Goal: Information Seeking & Learning: Learn about a topic

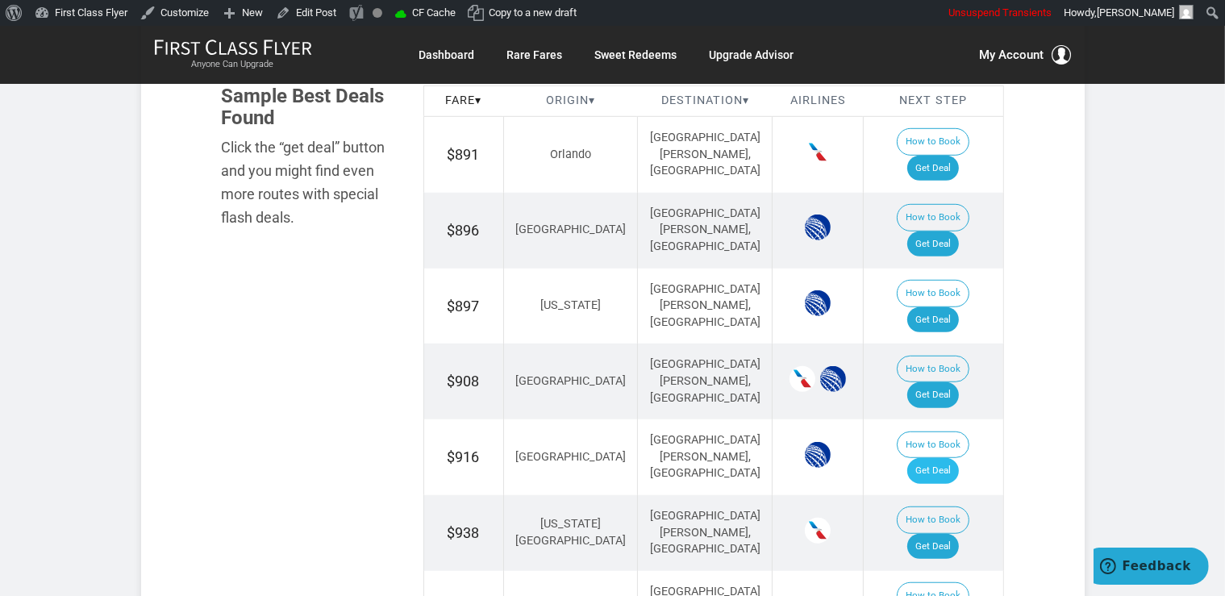
click at [929, 458] on link "Get Deal" at bounding box center [934, 471] width 52 height 26
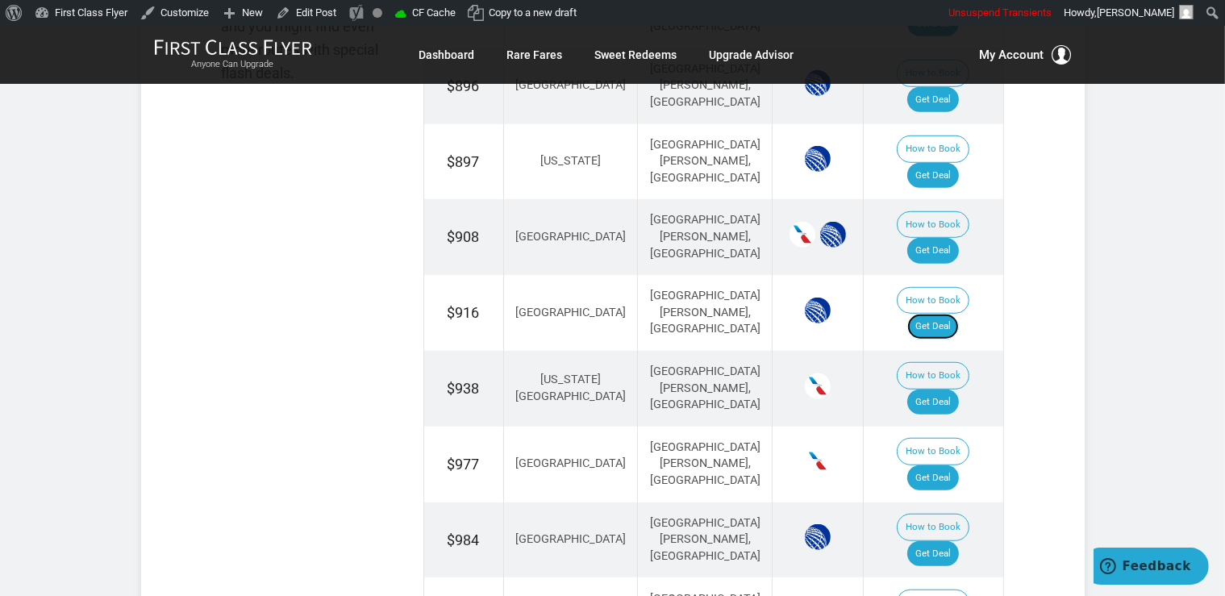
scroll to position [1220, 0]
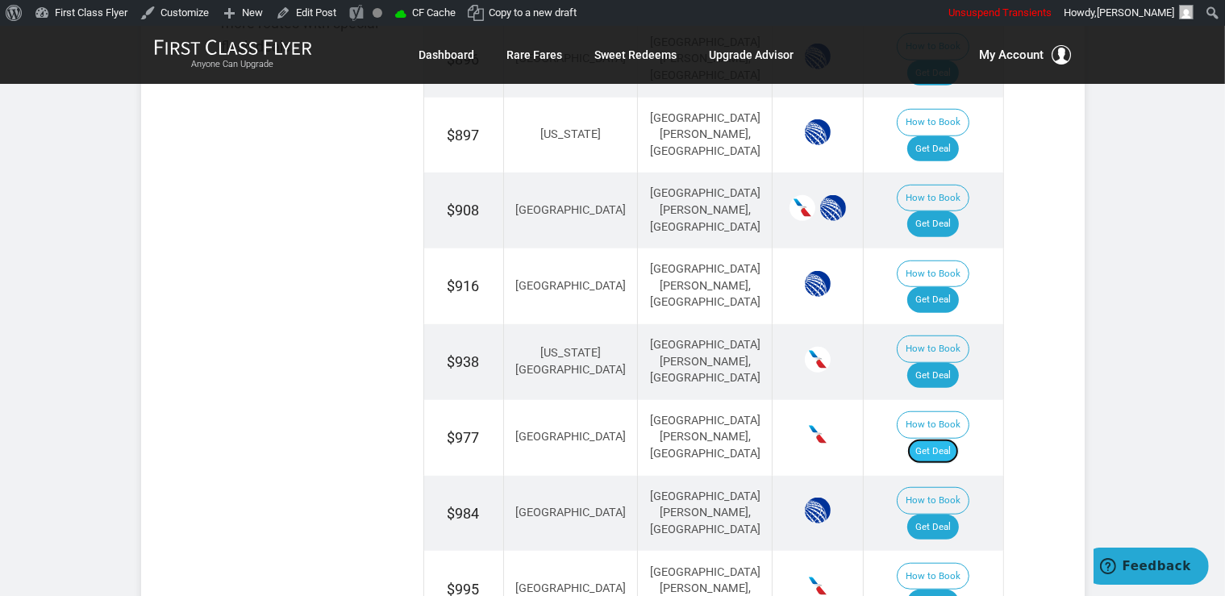
click at [950, 439] on link "Get Deal" at bounding box center [934, 452] width 52 height 26
click at [941, 439] on link "Get Deal" at bounding box center [934, 452] width 52 height 26
click at [944, 515] on link "Get Deal" at bounding box center [934, 528] width 52 height 26
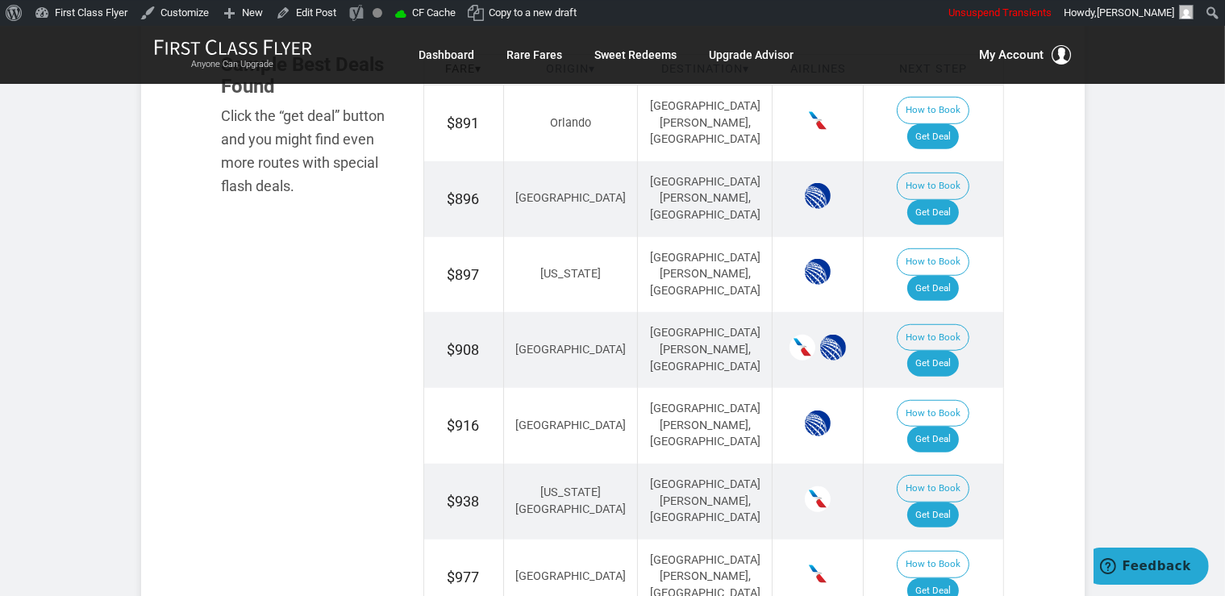
scroll to position [964, 0]
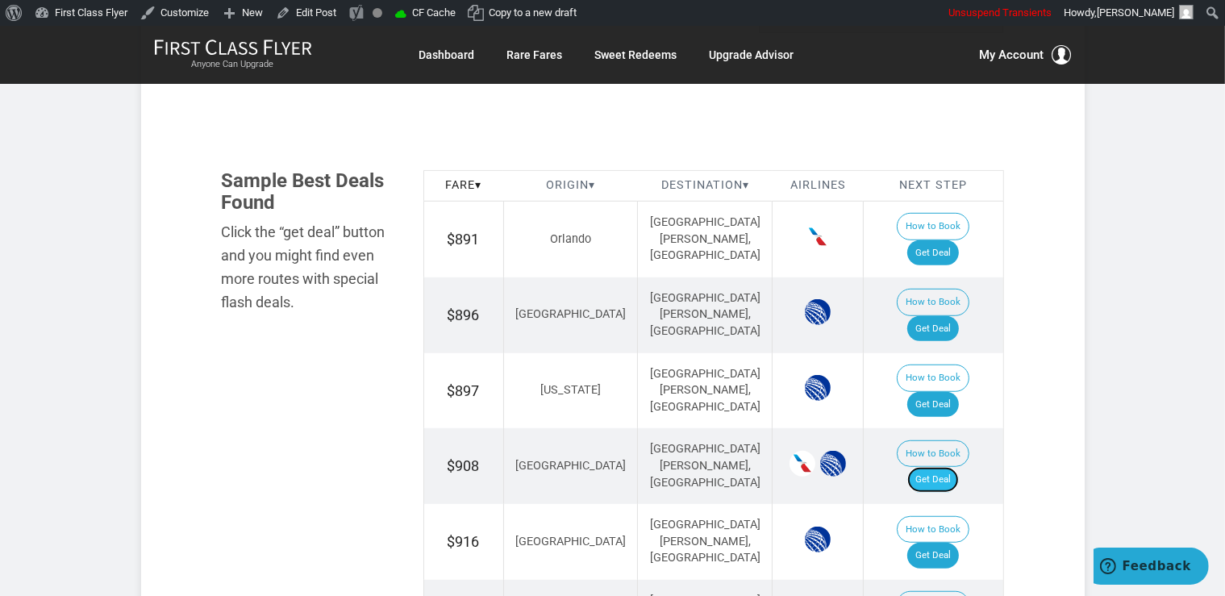
click at [945, 467] on link "Get Deal" at bounding box center [934, 480] width 52 height 26
click at [952, 467] on link "Get Deal" at bounding box center [934, 480] width 52 height 26
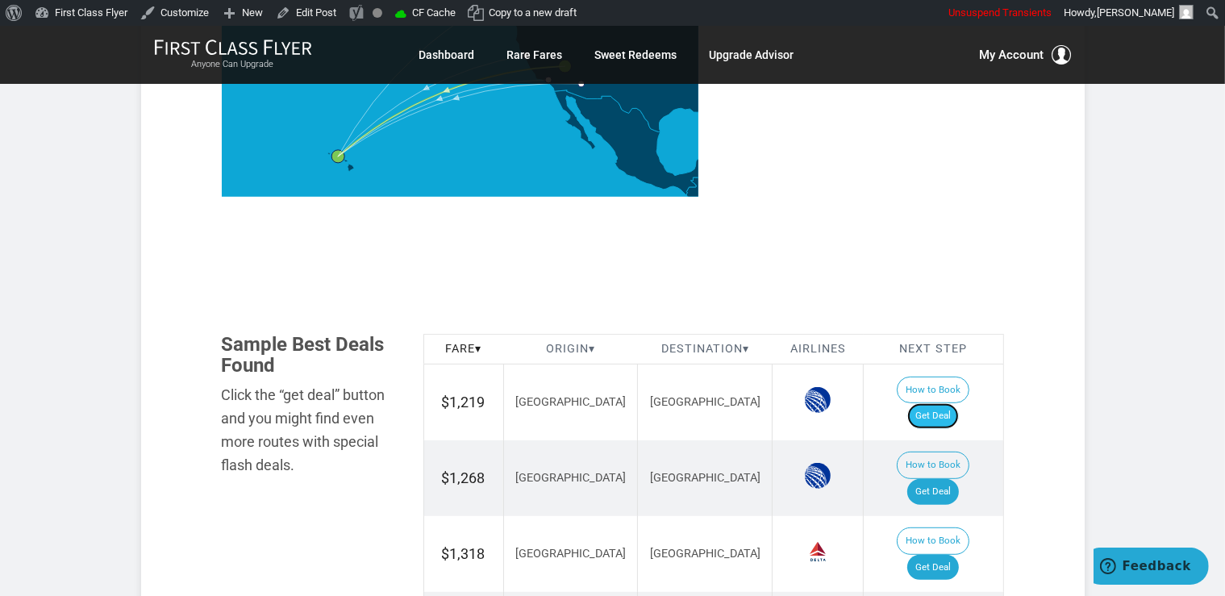
click at [947, 403] on link "Get Deal" at bounding box center [934, 416] width 52 height 26
click at [959, 479] on link "Get Deal" at bounding box center [934, 492] width 52 height 26
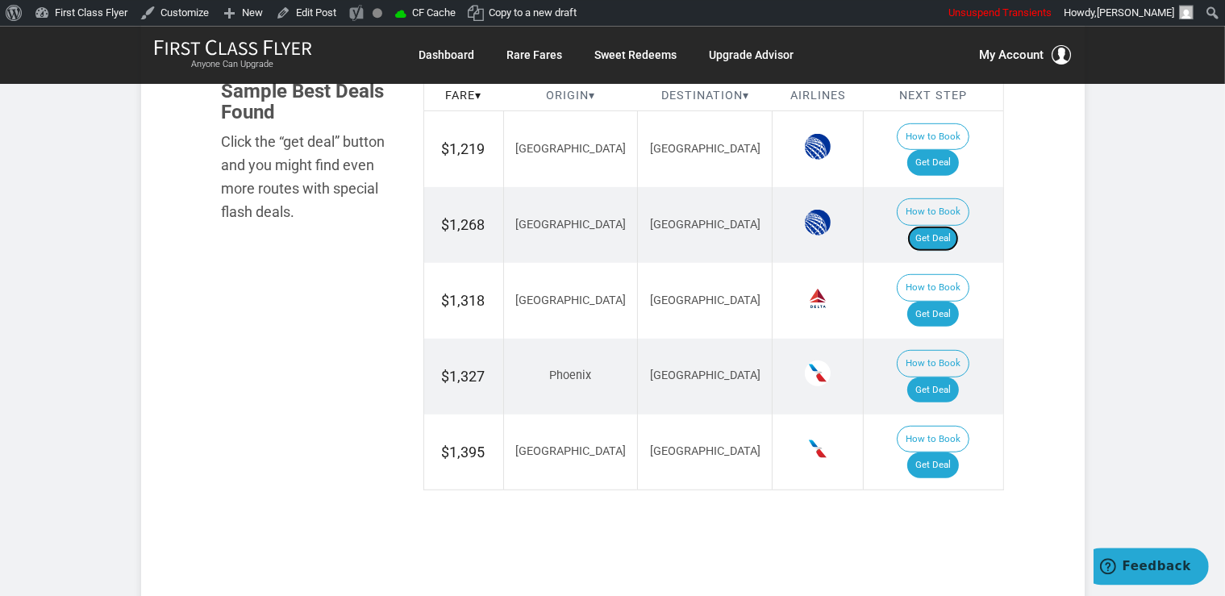
scroll to position [1022, 0]
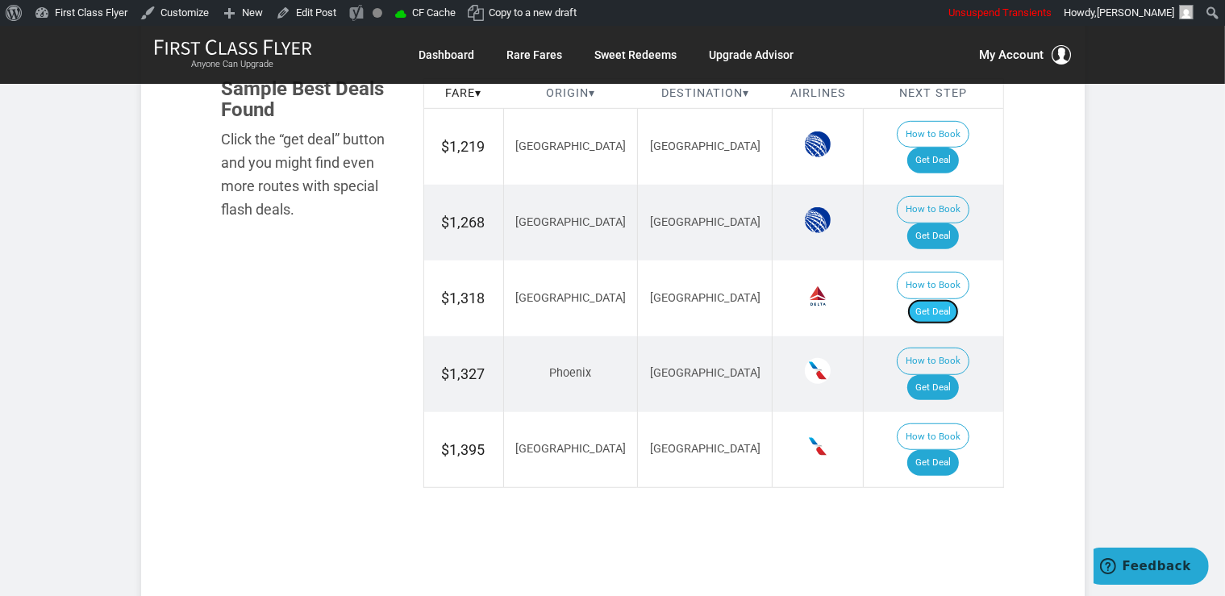
click at [957, 299] on link "Get Deal" at bounding box center [934, 312] width 52 height 26
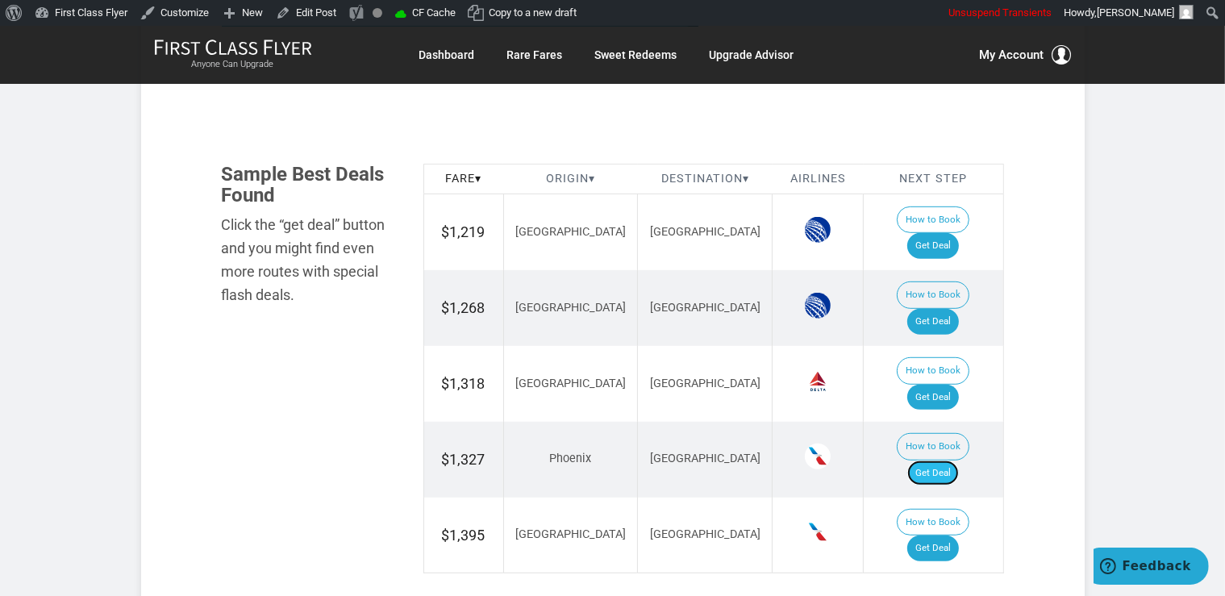
click at [945, 461] on link "Get Deal" at bounding box center [934, 474] width 52 height 26
click at [944, 536] on link "Get Deal" at bounding box center [934, 549] width 52 height 26
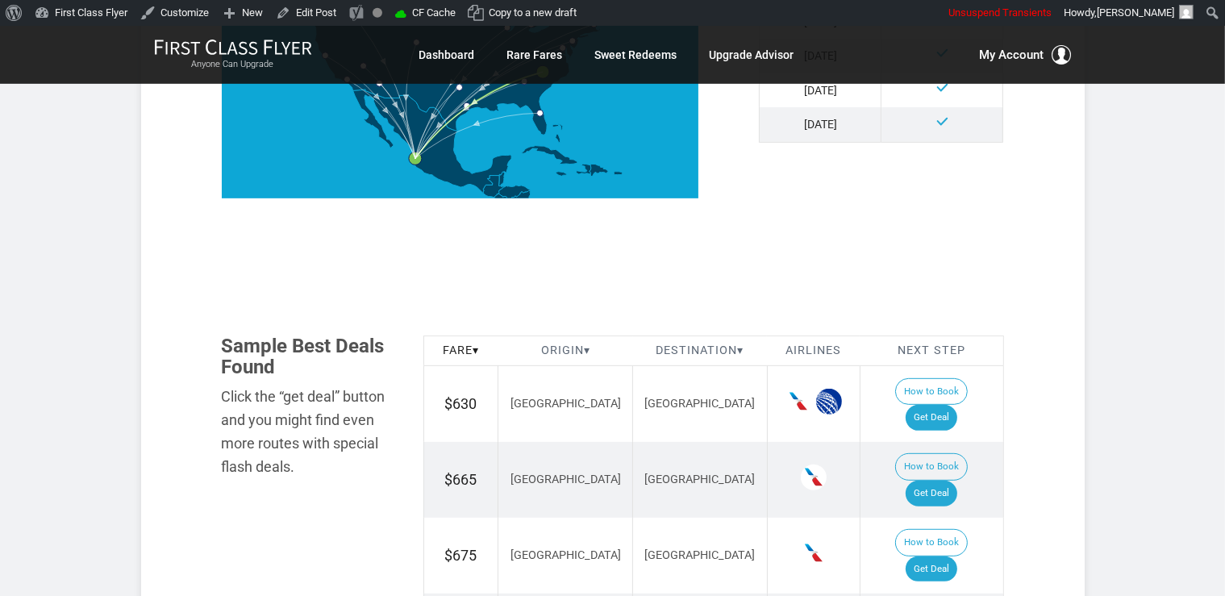
scroll to position [766, 0]
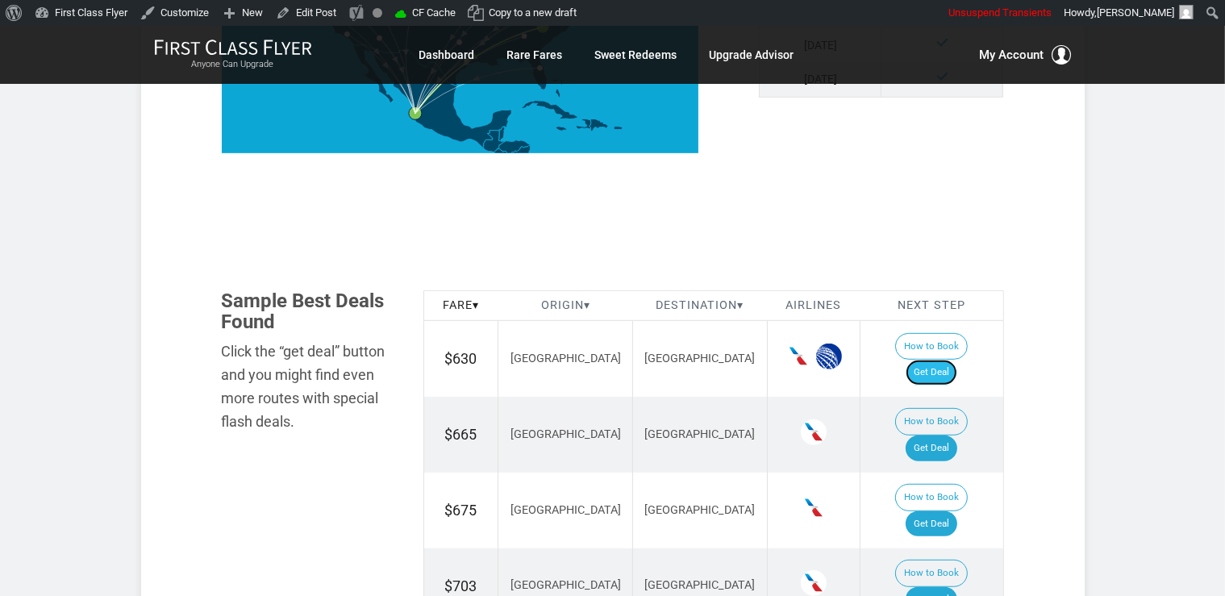
click at [944, 360] on link "Get Deal" at bounding box center [932, 373] width 52 height 26
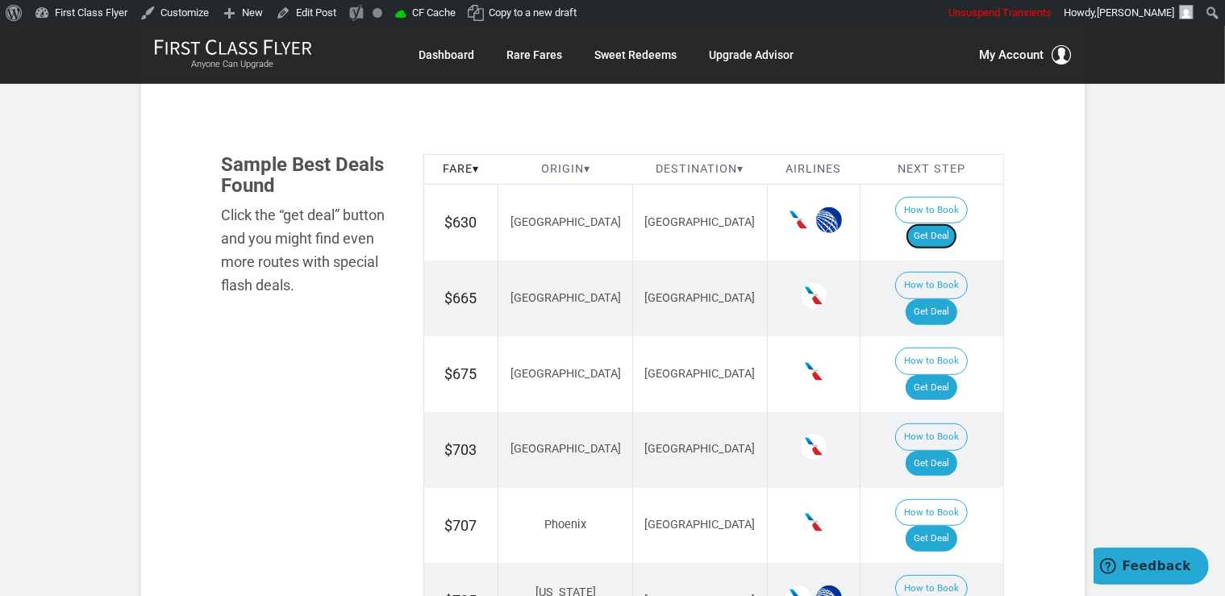
scroll to position [937, 0]
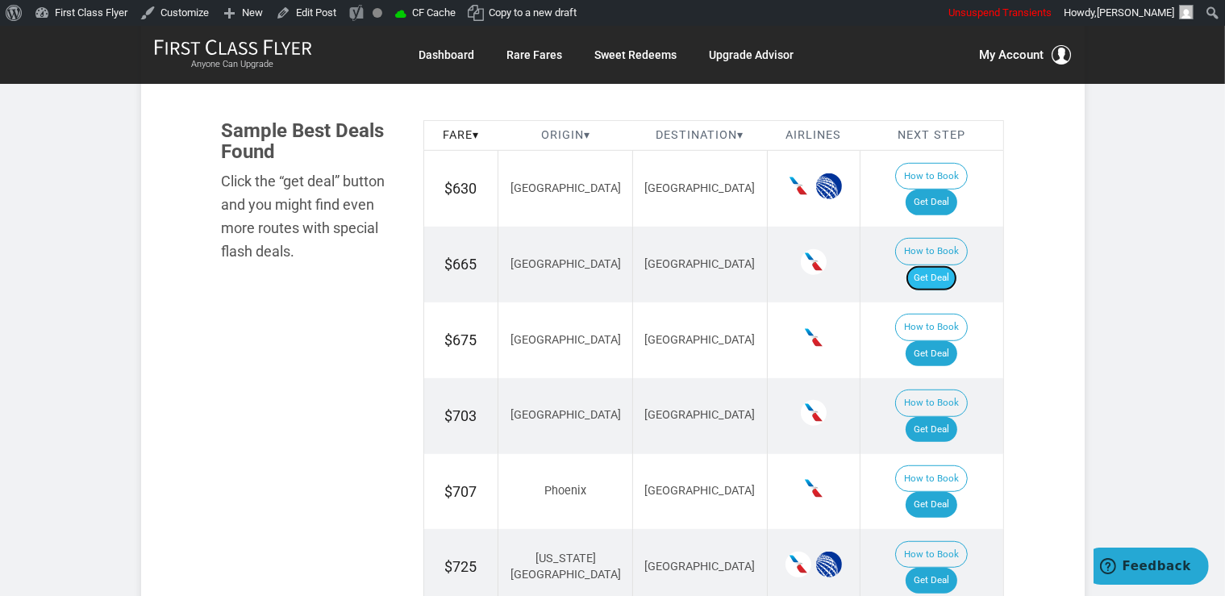
click at [942, 265] on link "Get Deal" at bounding box center [932, 278] width 52 height 26
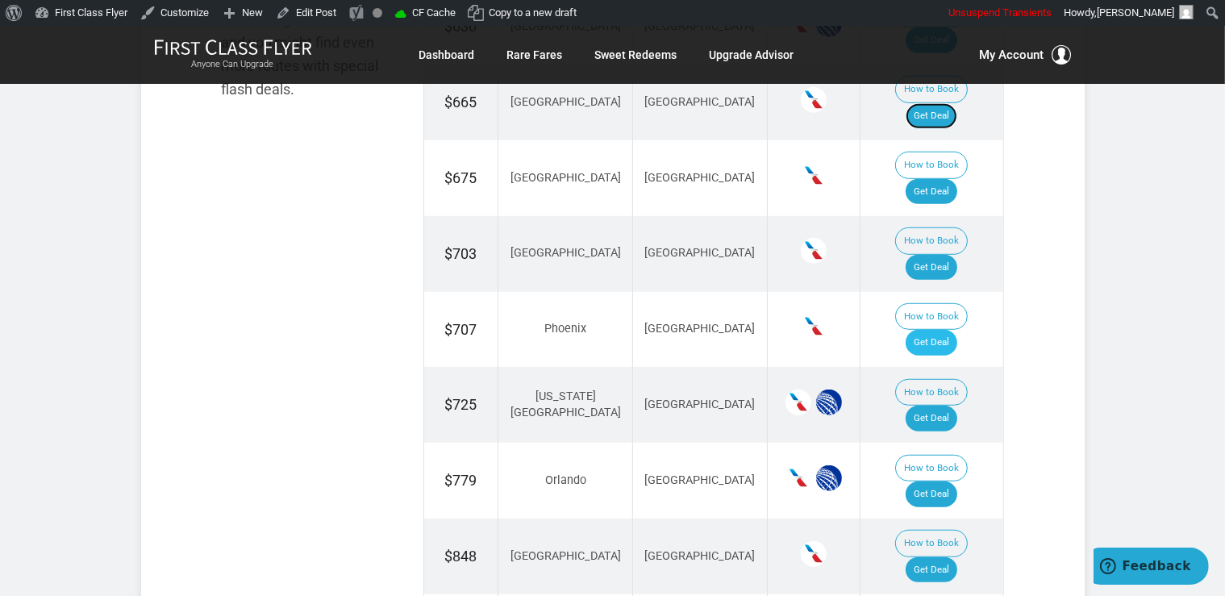
scroll to position [1107, 0]
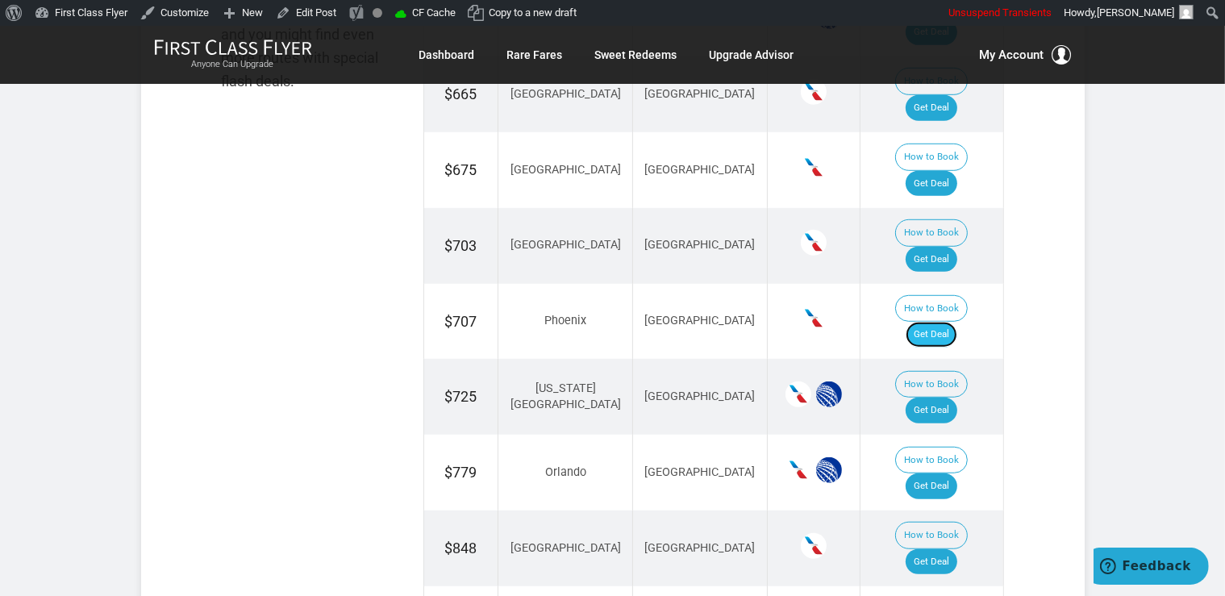
click at [958, 322] on link "Get Deal" at bounding box center [932, 335] width 52 height 26
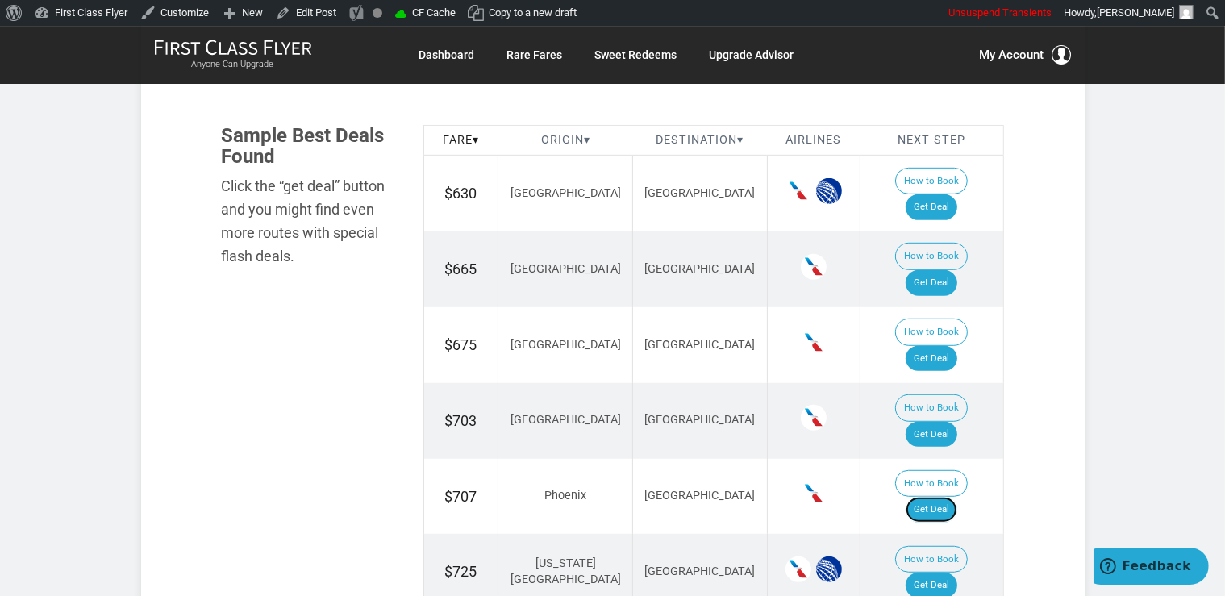
scroll to position [937, 0]
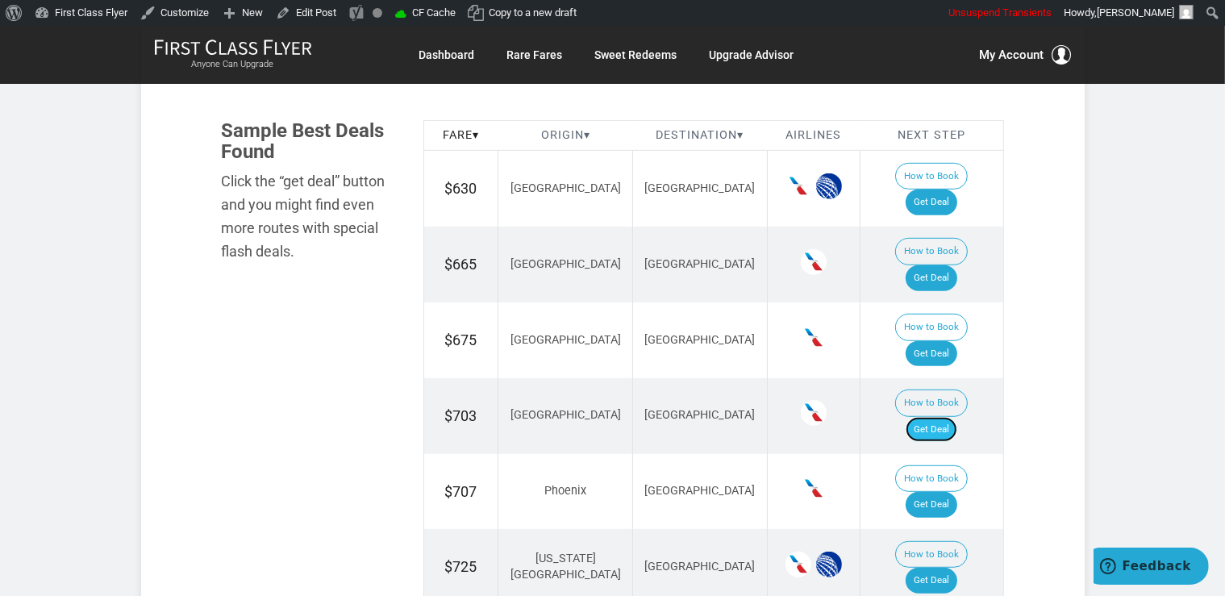
click at [954, 417] on link "Get Deal" at bounding box center [932, 430] width 52 height 26
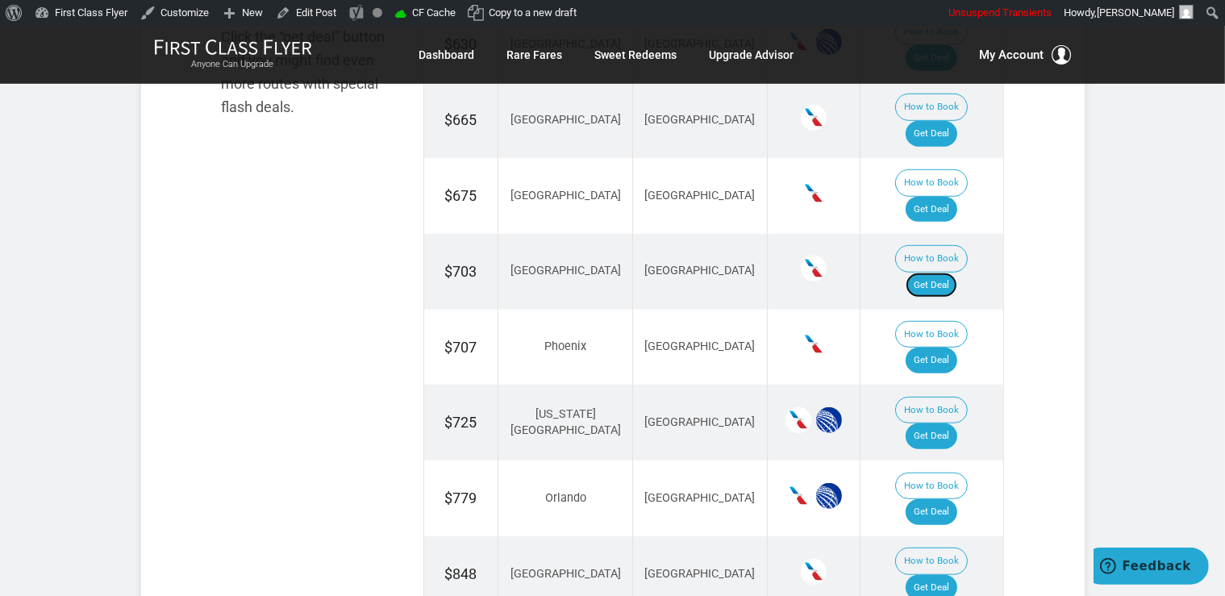
scroll to position [1107, 0]
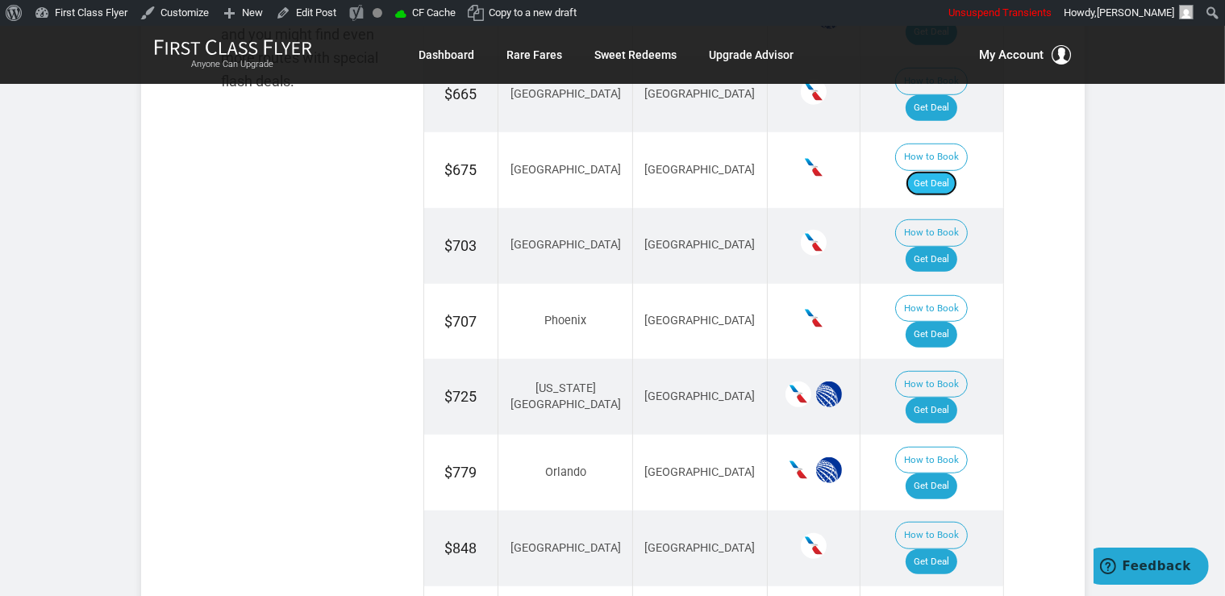
click at [929, 171] on link "Get Deal" at bounding box center [932, 184] width 52 height 26
drag, startPoint x: 942, startPoint y: 306, endPoint x: 955, endPoint y: 299, distance: 14.4
click at [943, 398] on link "Get Deal" at bounding box center [932, 411] width 52 height 26
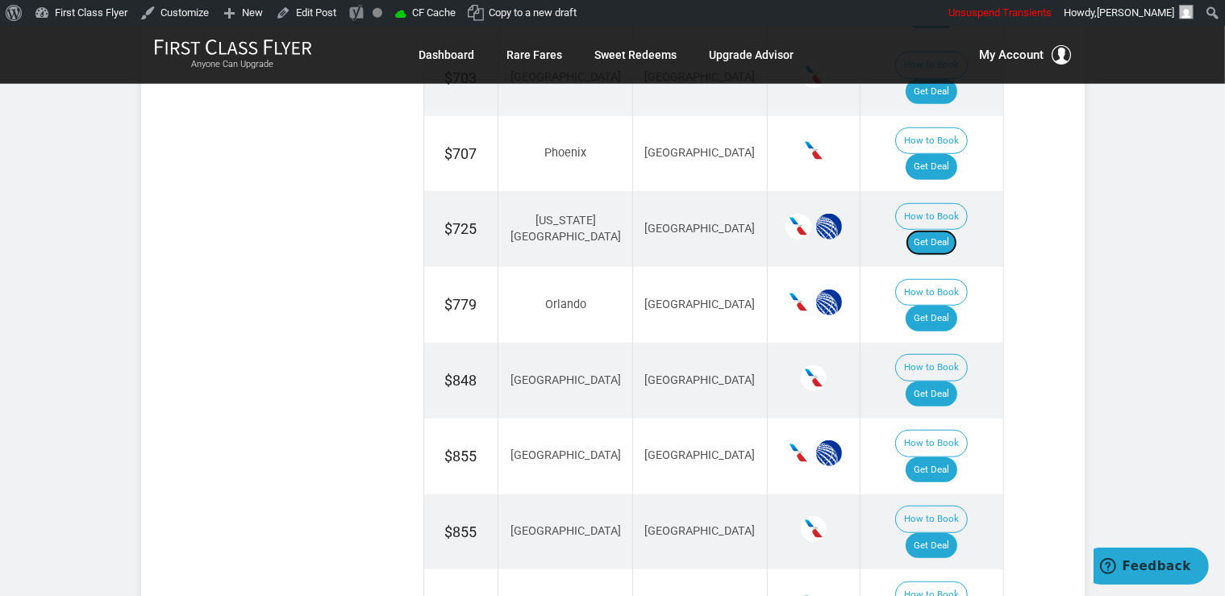
scroll to position [1278, 0]
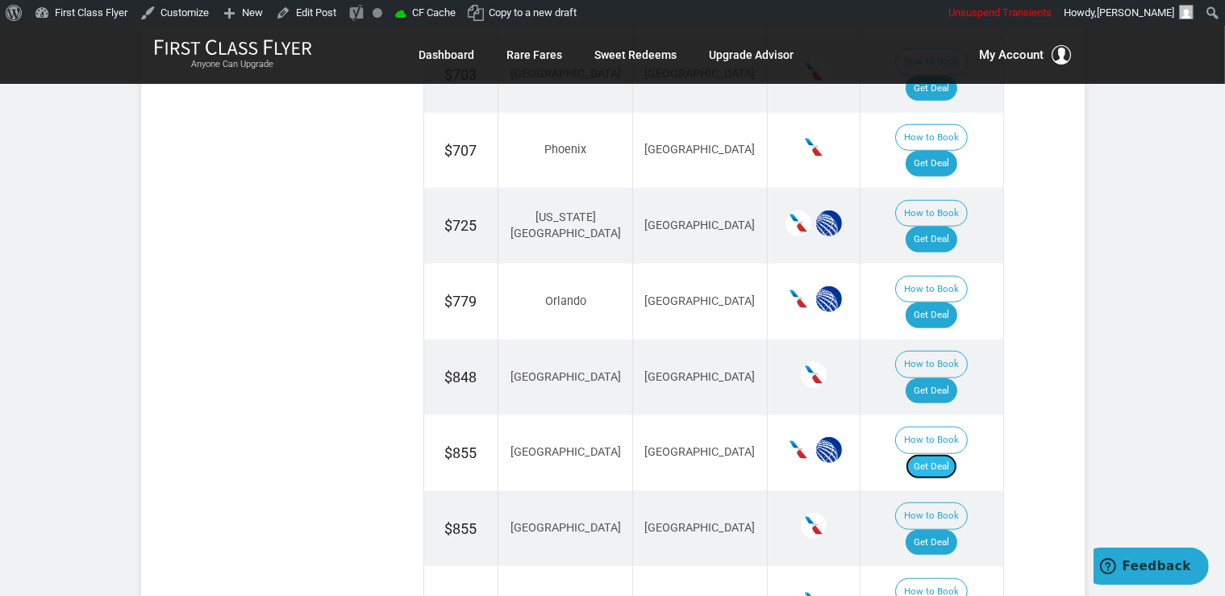
click at [950, 454] on link "Get Deal" at bounding box center [932, 467] width 52 height 26
click at [949, 530] on link "Get Deal" at bounding box center [932, 543] width 52 height 26
click at [954, 303] on link "Get Deal" at bounding box center [932, 316] width 52 height 26
click at [958, 378] on link "Get Deal" at bounding box center [932, 391] width 52 height 26
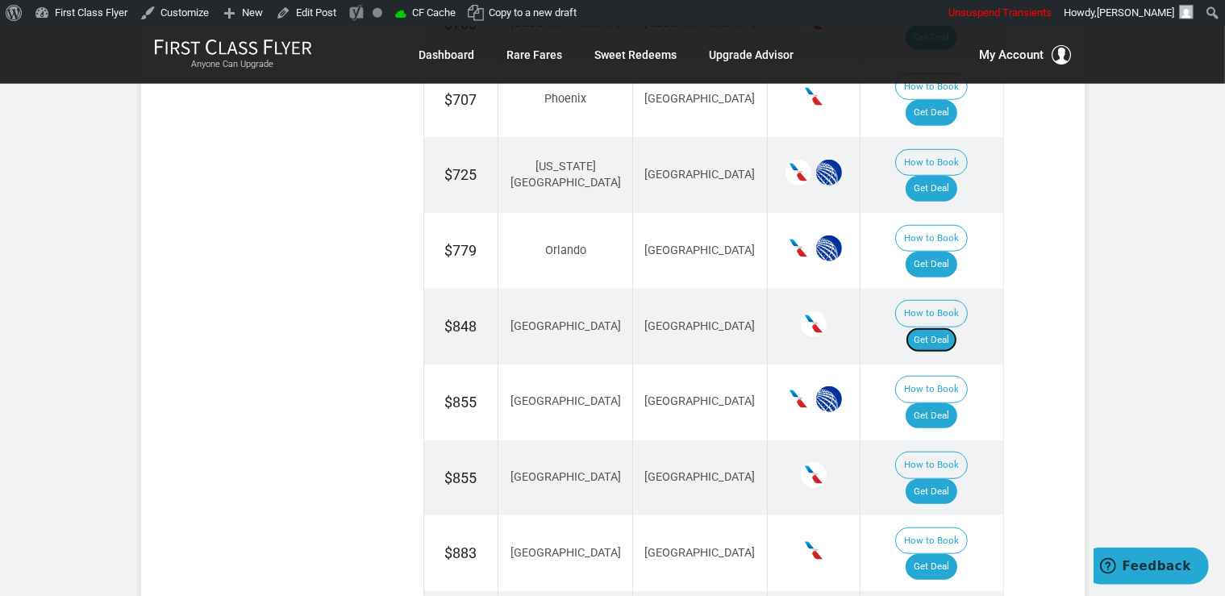
scroll to position [1448, 0]
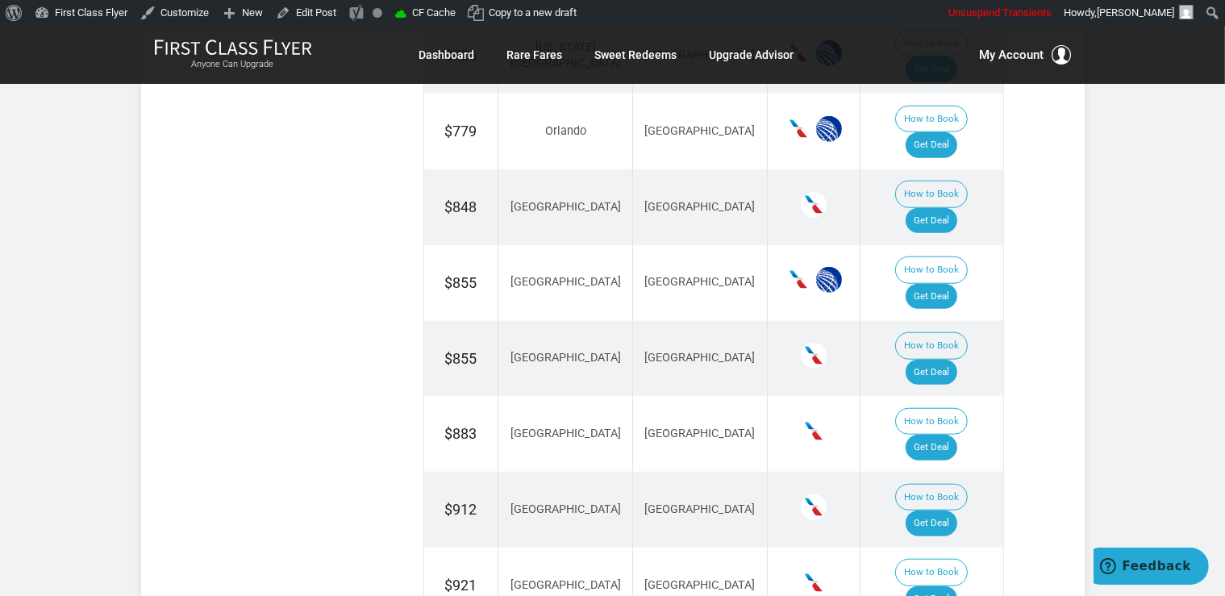
click at [954, 435] on link "Get Deal" at bounding box center [932, 448] width 52 height 26
click at [953, 511] on link "Get Deal" at bounding box center [932, 524] width 52 height 26
click at [958, 586] on link "Get Deal" at bounding box center [932, 599] width 52 height 26
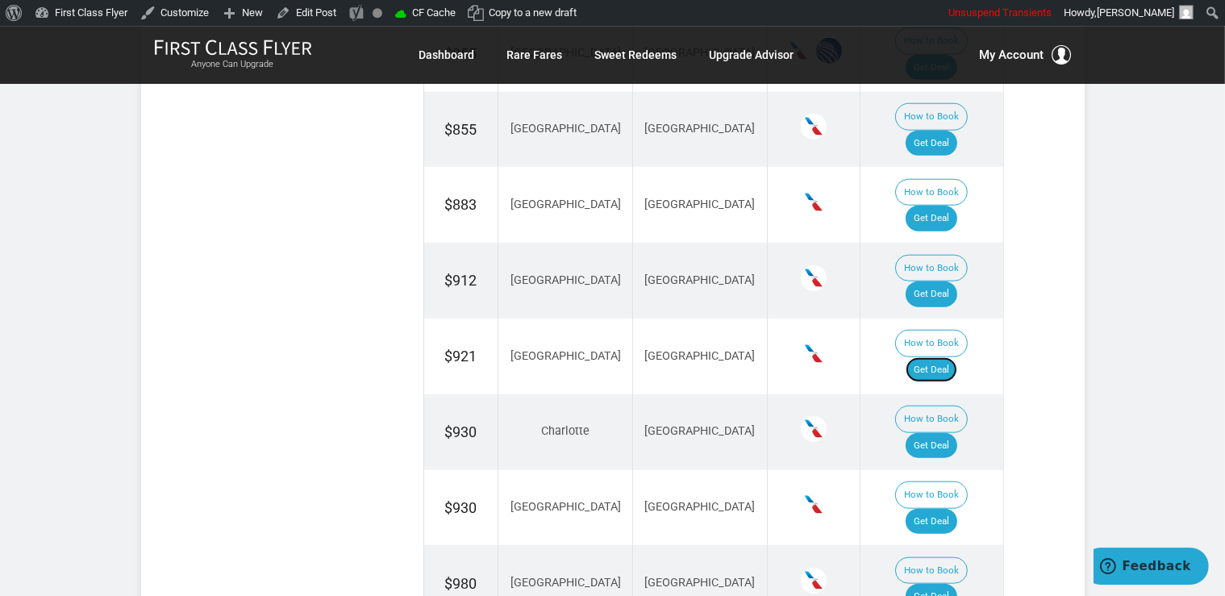
scroll to position [1704, 0]
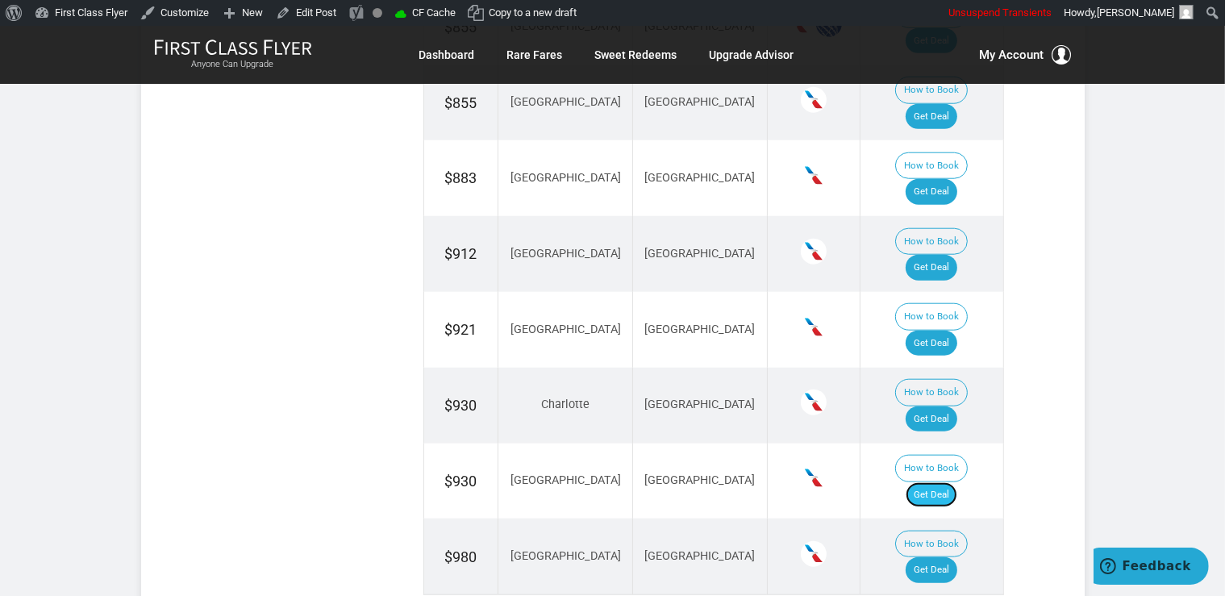
click at [954, 482] on link "Get Deal" at bounding box center [932, 495] width 52 height 26
click at [954, 557] on link "Get Deal" at bounding box center [932, 570] width 52 height 26
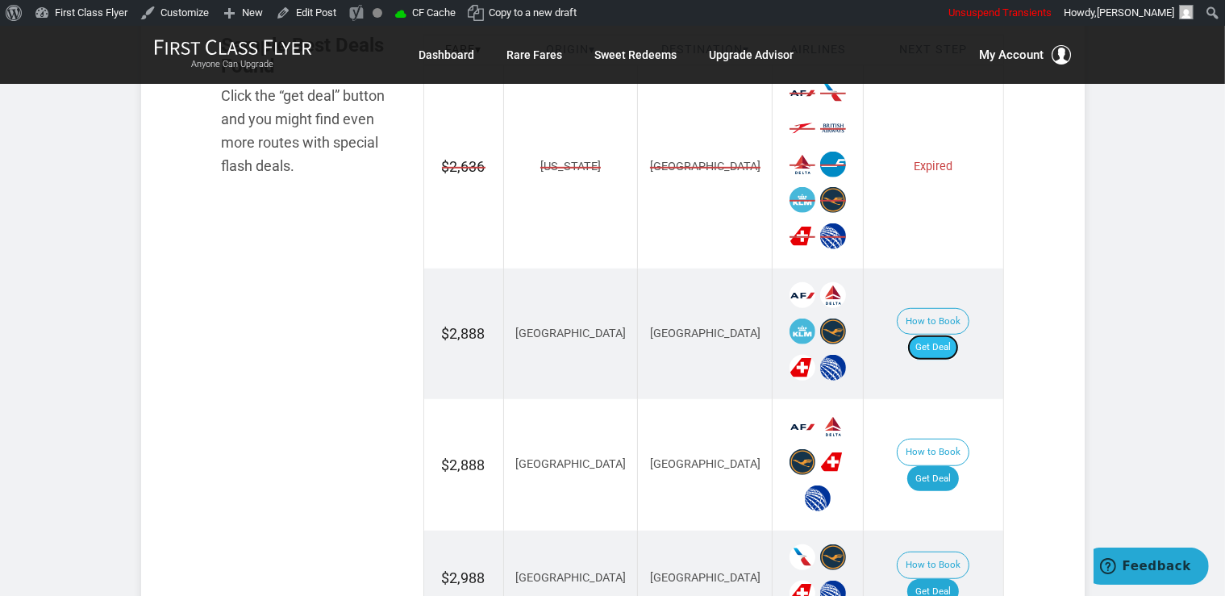
click at [958, 335] on link "Get Deal" at bounding box center [934, 348] width 52 height 26
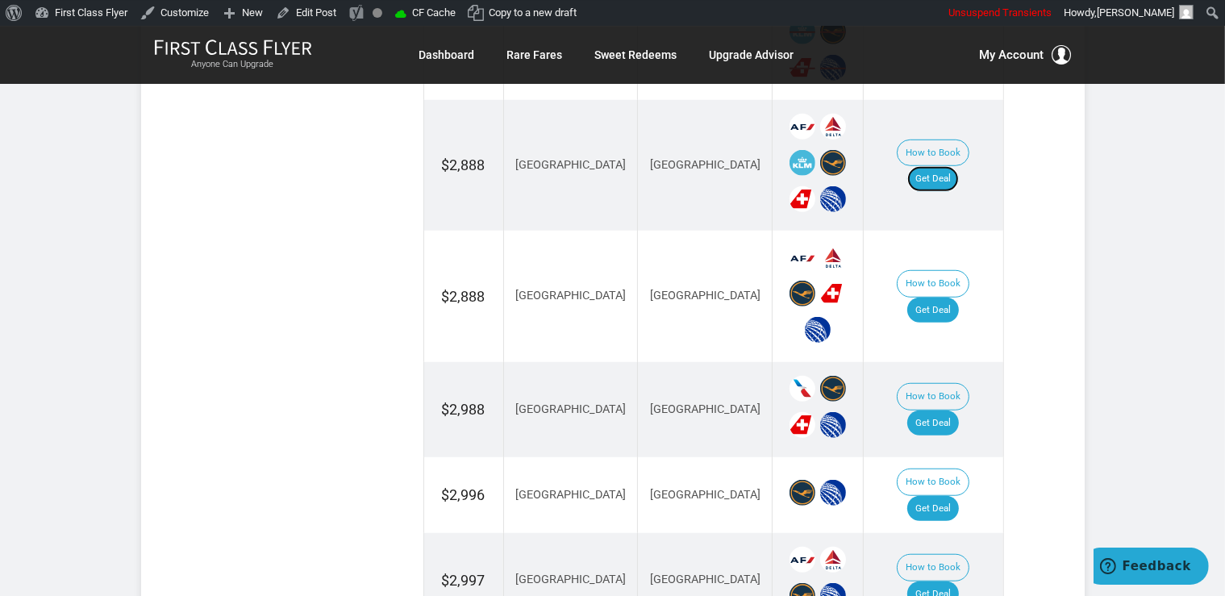
scroll to position [1192, 0]
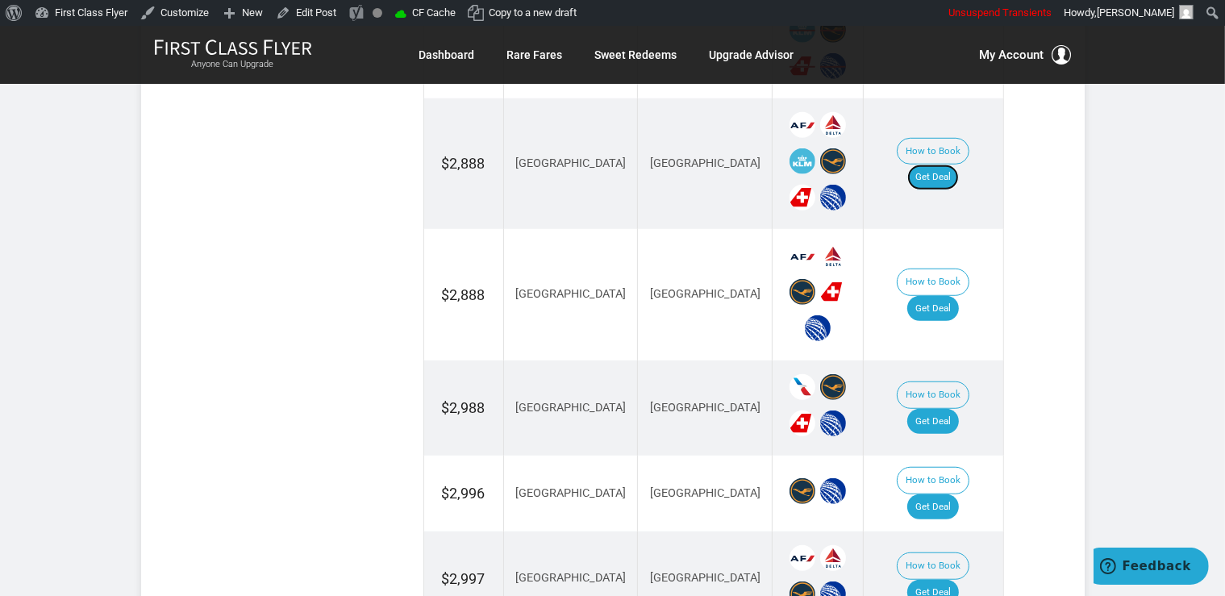
click at [957, 167] on link "Get Deal" at bounding box center [934, 178] width 52 height 26
click at [921, 296] on link "Get Deal" at bounding box center [934, 309] width 52 height 26
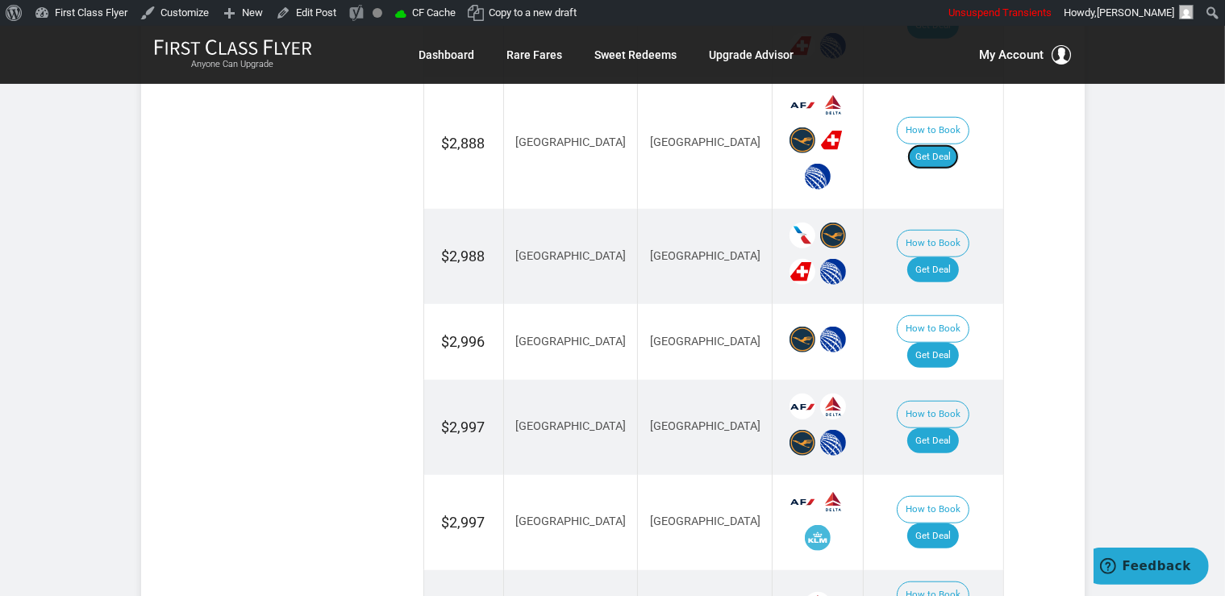
scroll to position [1362, 0]
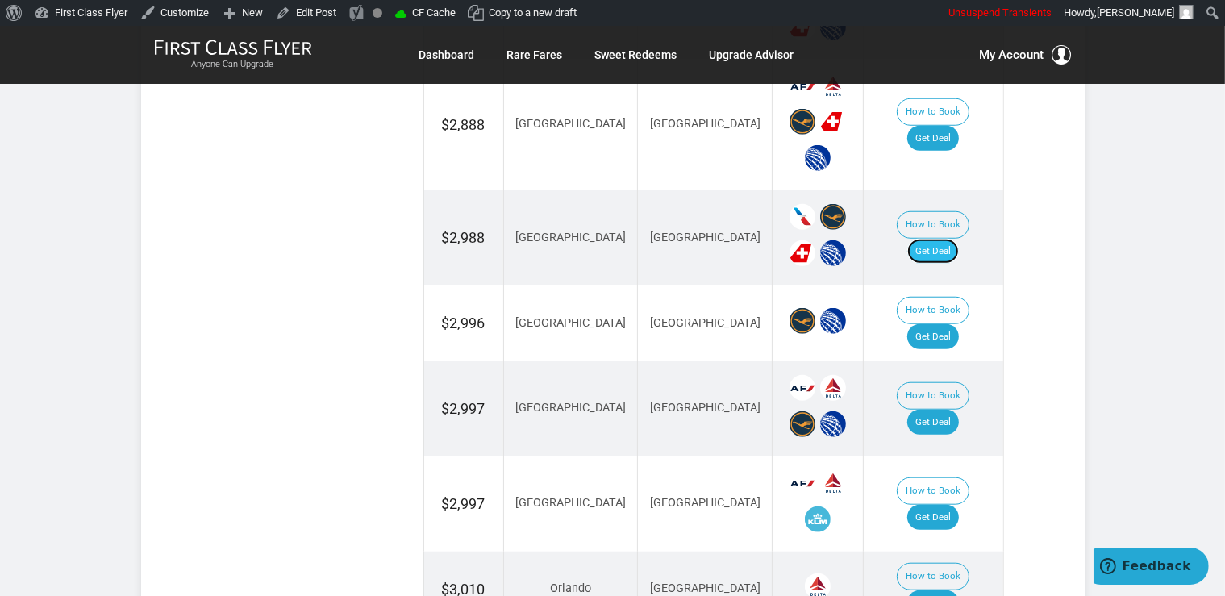
click at [945, 239] on link "Get Deal" at bounding box center [934, 252] width 52 height 26
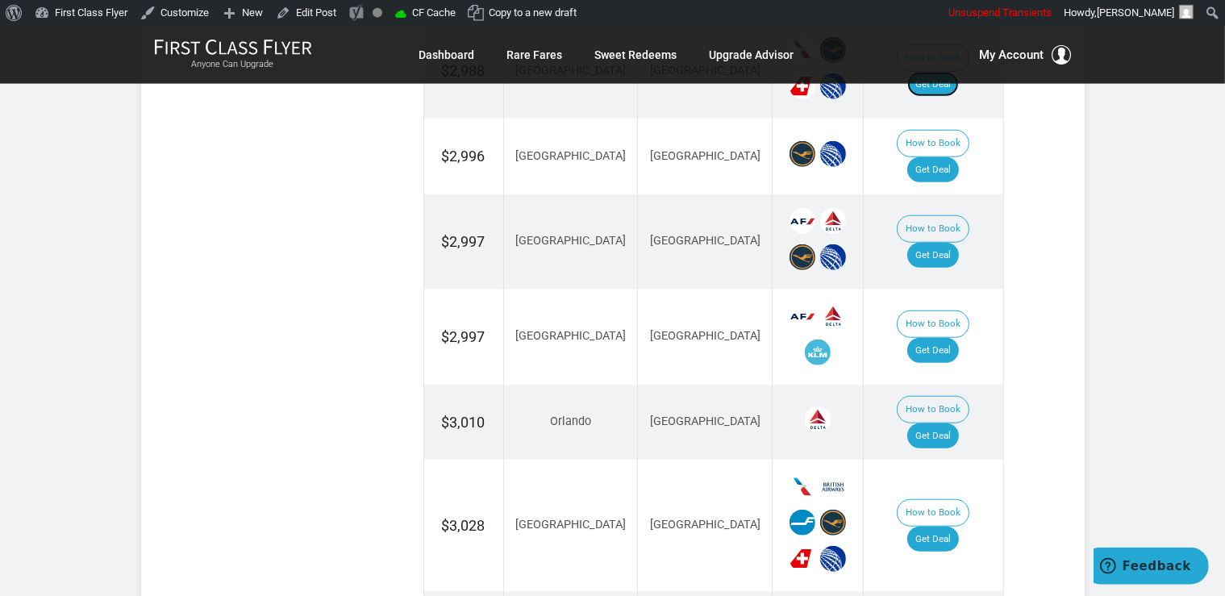
scroll to position [1533, 0]
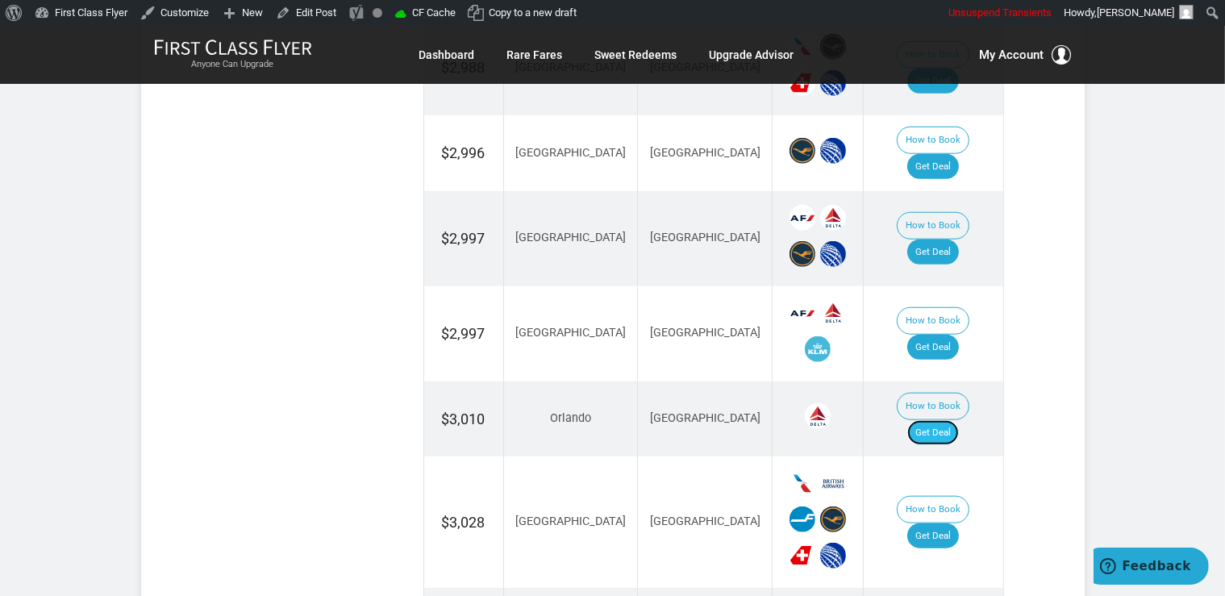
click at [954, 420] on link "Get Deal" at bounding box center [934, 433] width 52 height 26
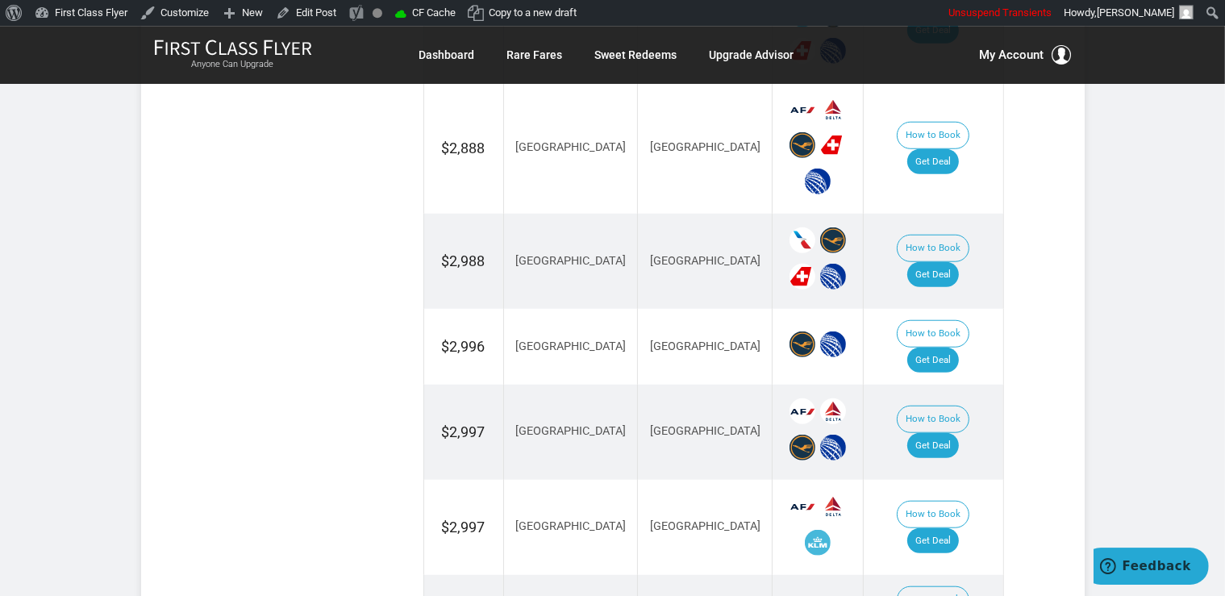
scroll to position [1362, 0]
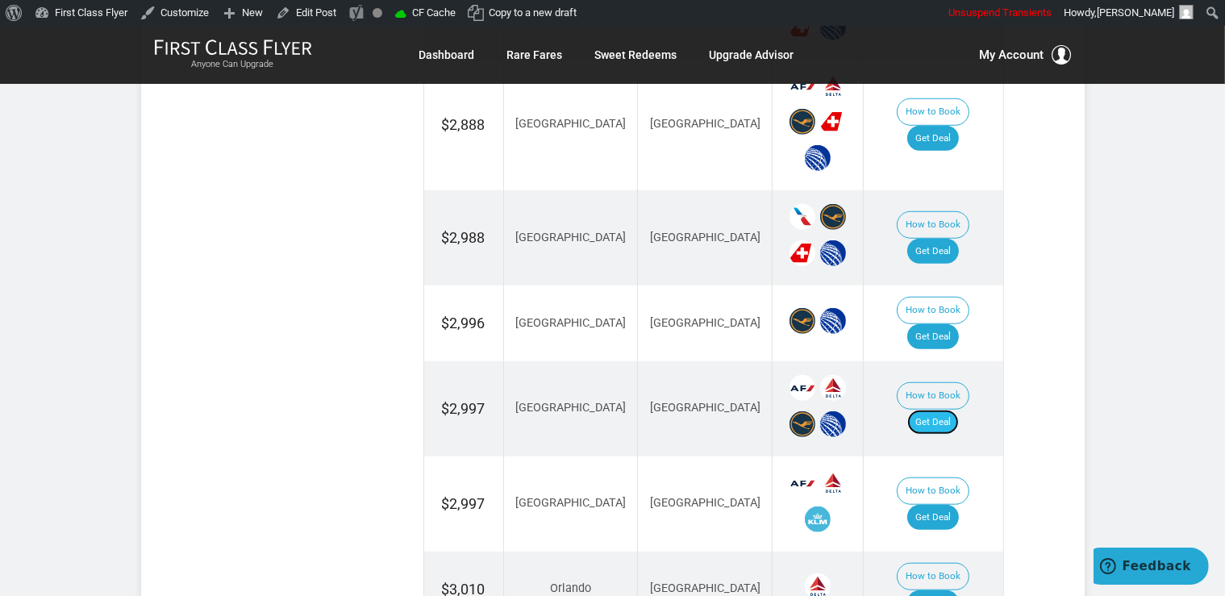
click at [950, 410] on link "Get Deal" at bounding box center [934, 423] width 52 height 26
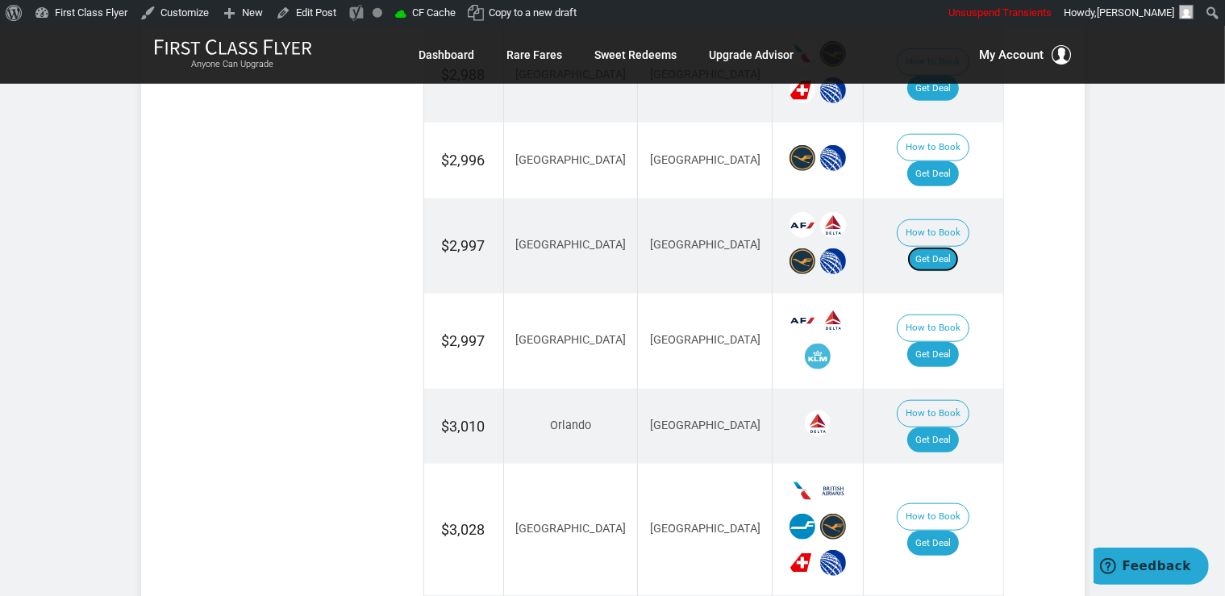
scroll to position [1533, 0]
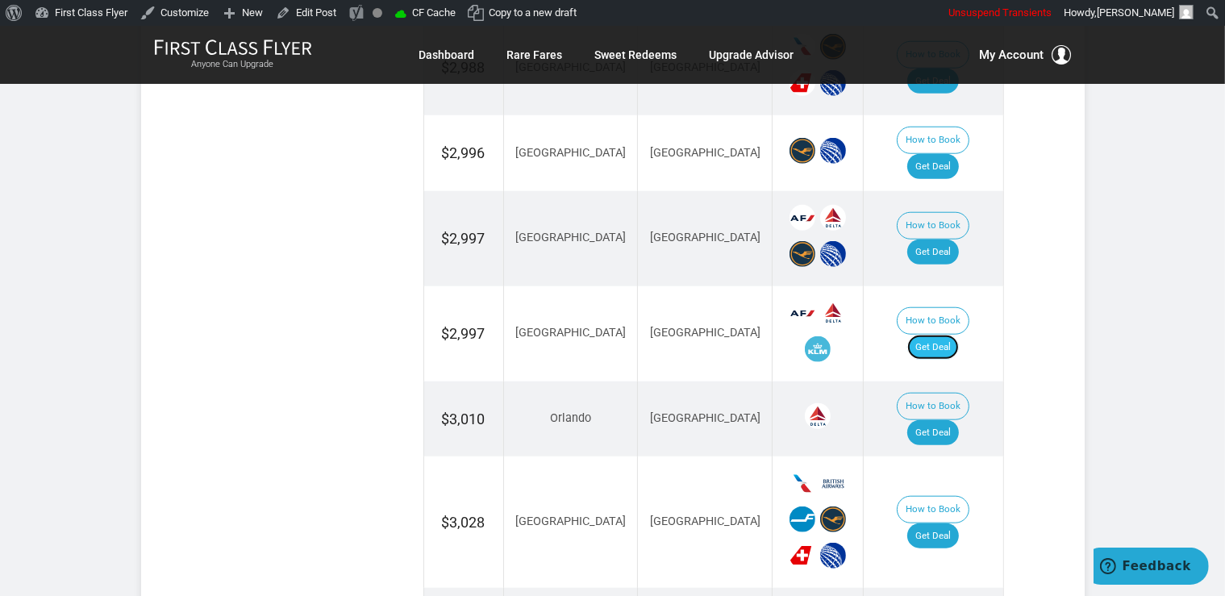
click at [931, 335] on link "Get Deal" at bounding box center [934, 348] width 52 height 26
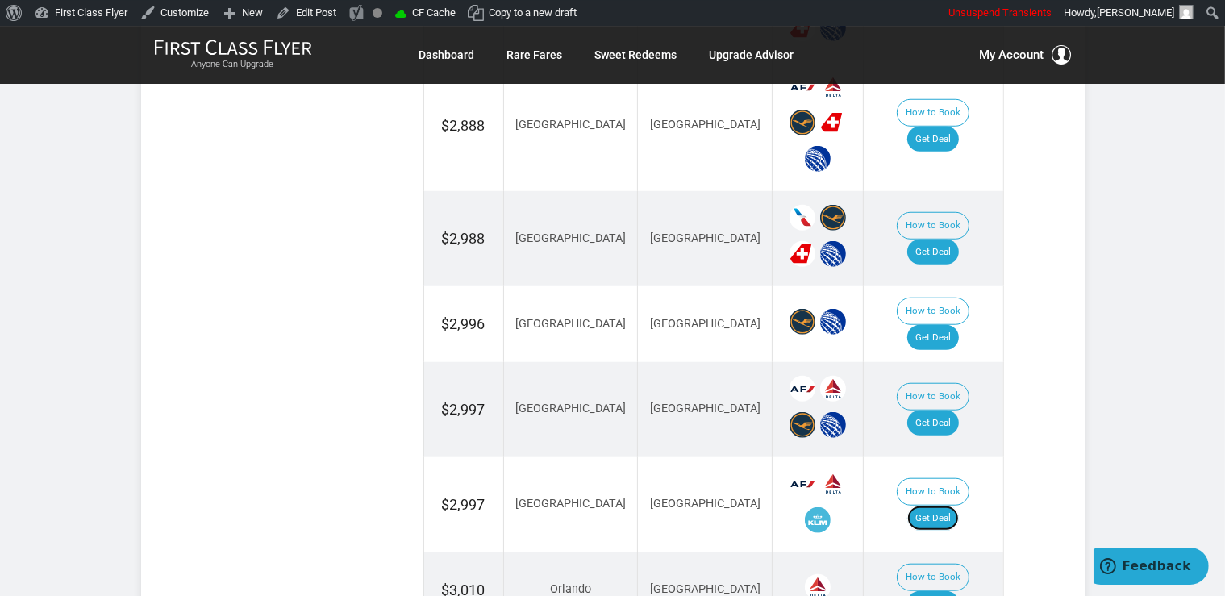
scroll to position [1362, 0]
click at [956, 324] on link "Get Deal" at bounding box center [934, 337] width 52 height 26
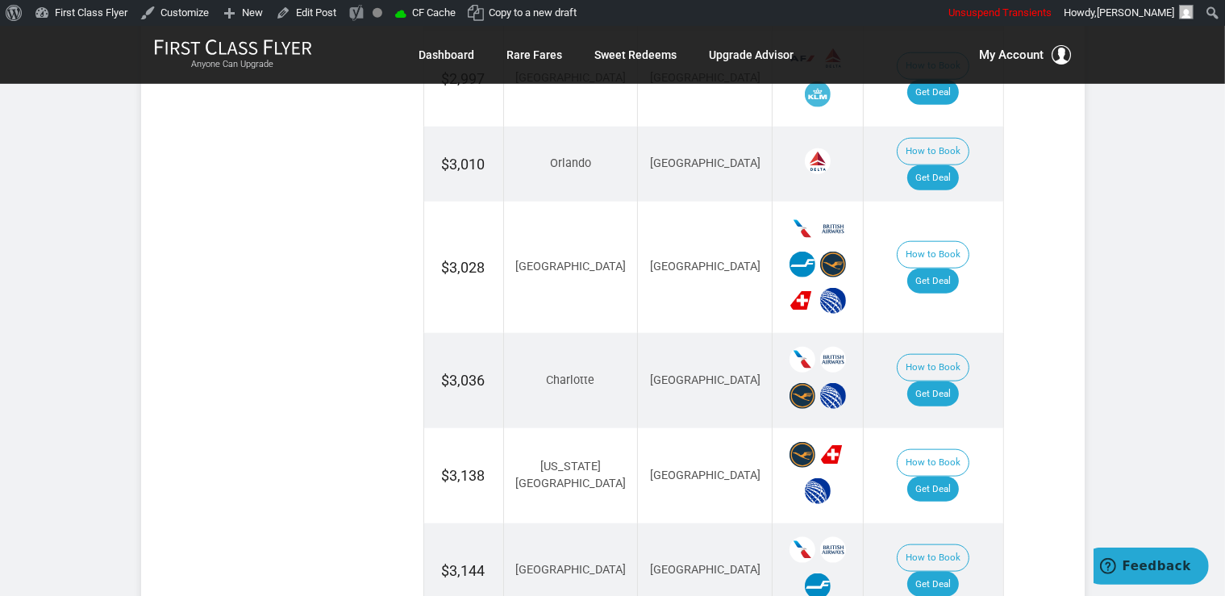
scroll to position [1788, 0]
click at [947, 381] on link "Get Deal" at bounding box center [934, 394] width 52 height 26
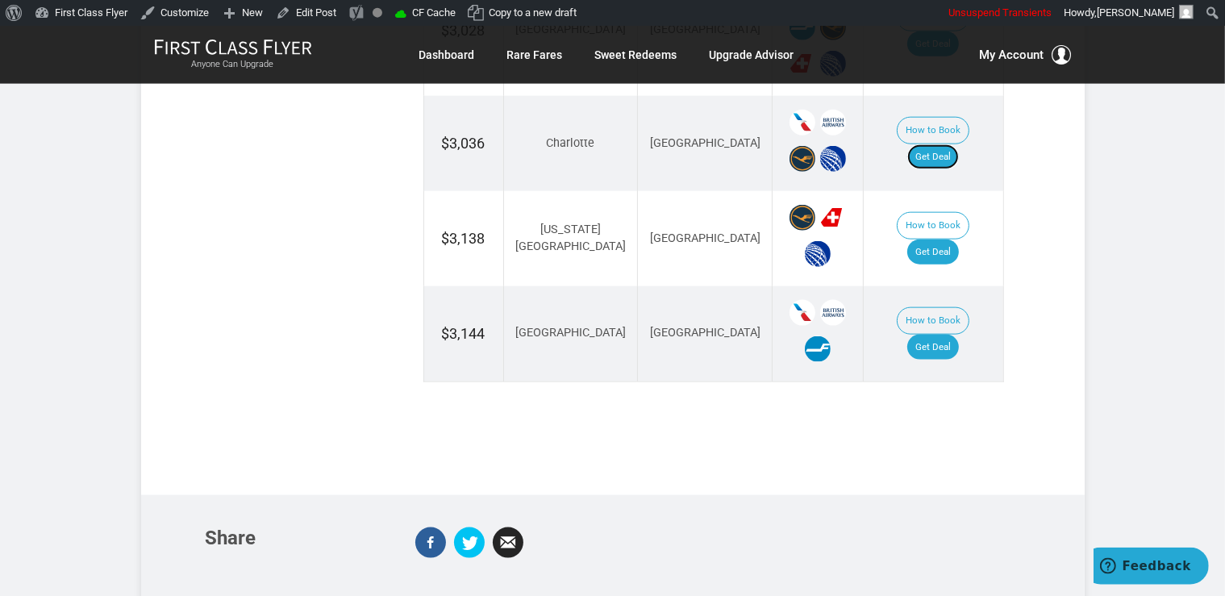
scroll to position [2044, 0]
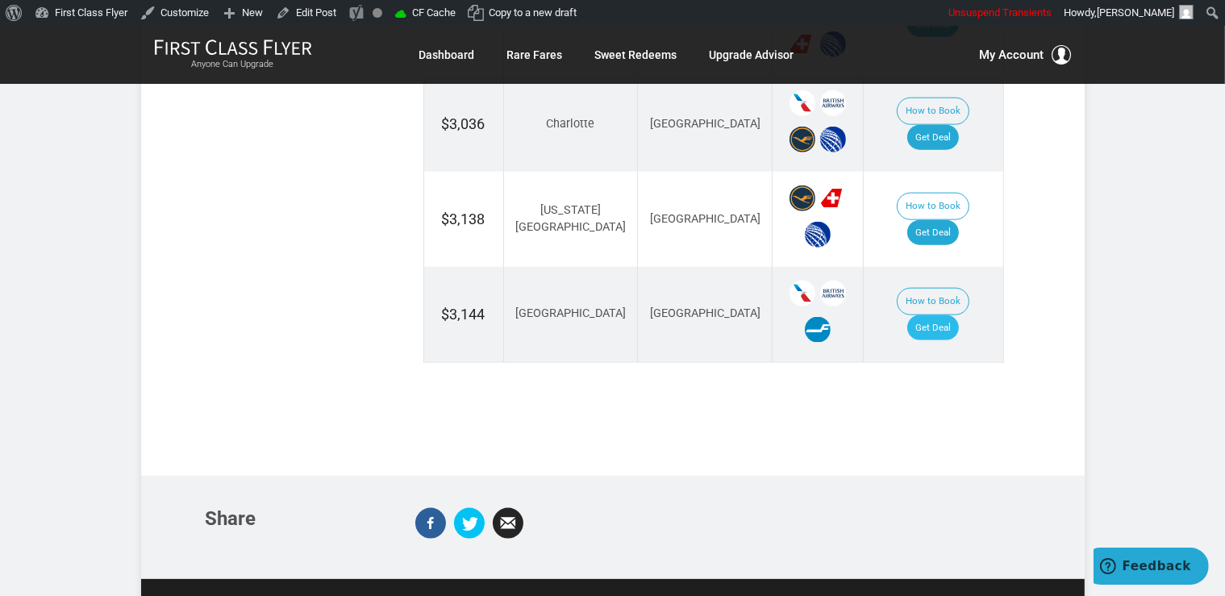
click at [941, 269] on td "How to Book Get Deal" at bounding box center [934, 314] width 140 height 95
click at [942, 315] on link "Get Deal" at bounding box center [934, 328] width 52 height 26
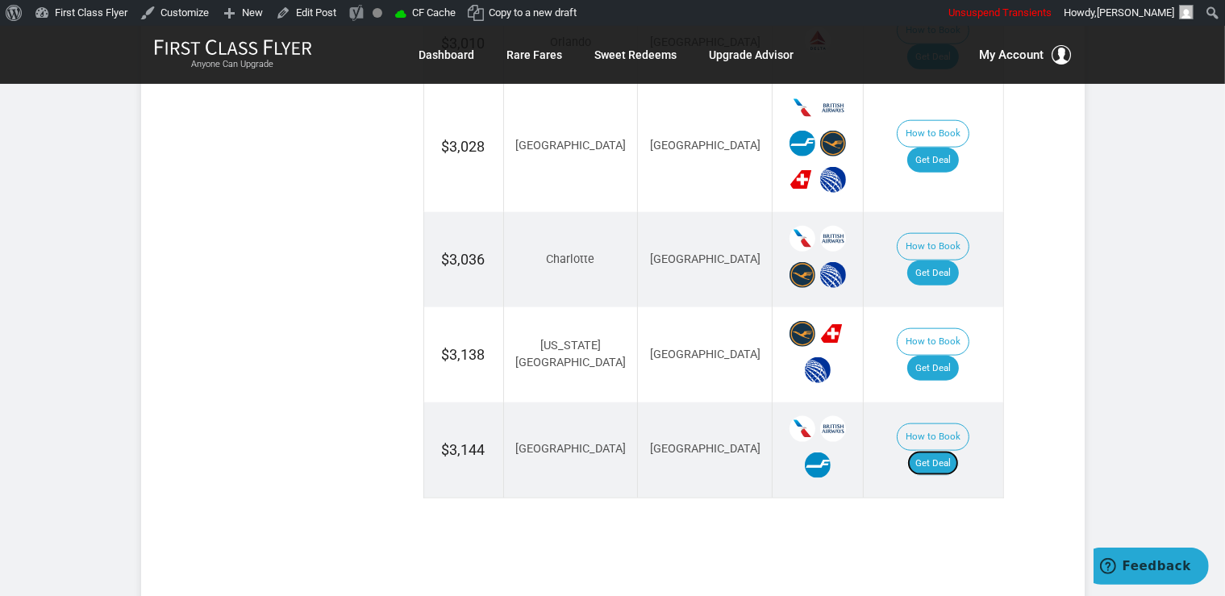
scroll to position [1788, 0]
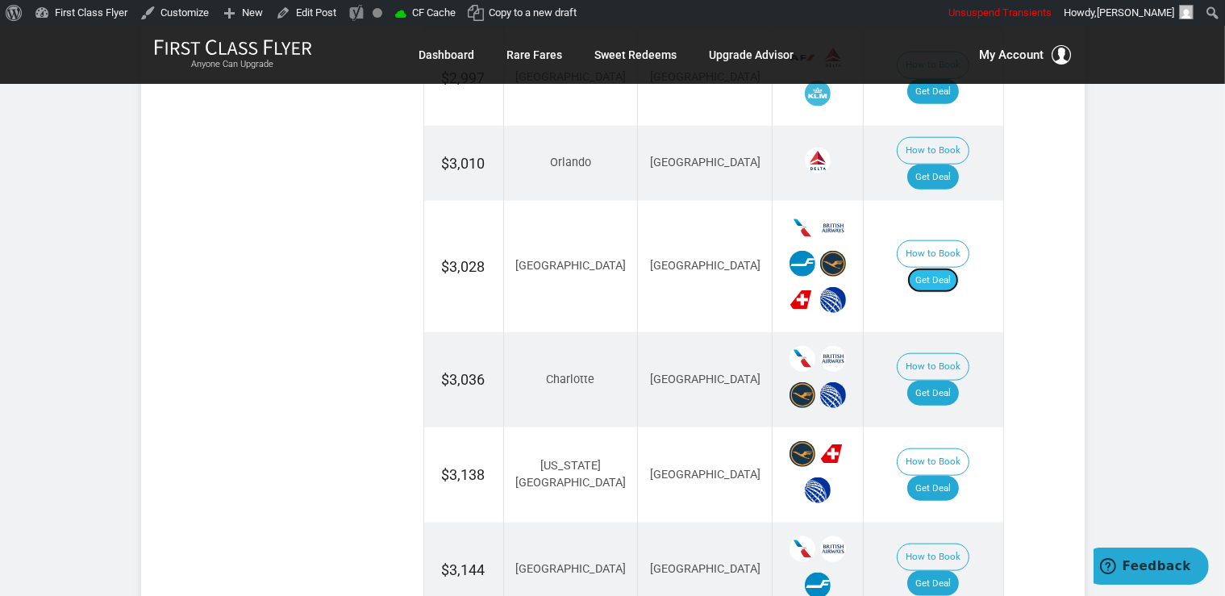
click at [948, 268] on link "Get Deal" at bounding box center [934, 281] width 52 height 26
click at [956, 476] on link "Get Deal" at bounding box center [934, 489] width 52 height 26
click at [950, 476] on link "Get Deal" at bounding box center [934, 489] width 52 height 26
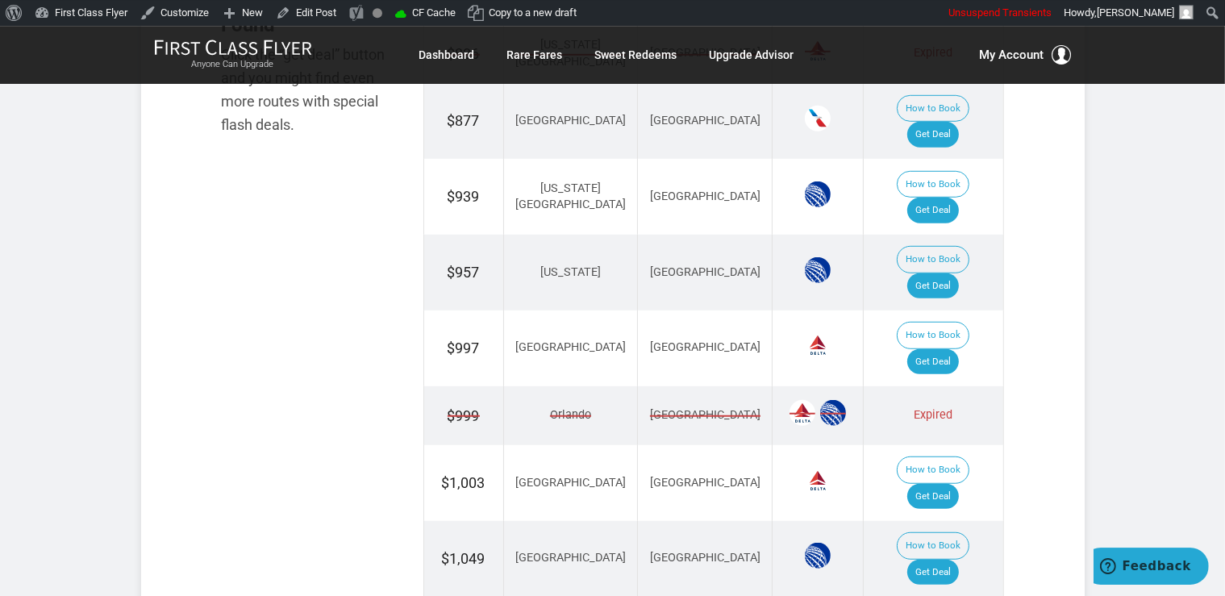
scroll to position [1107, 0]
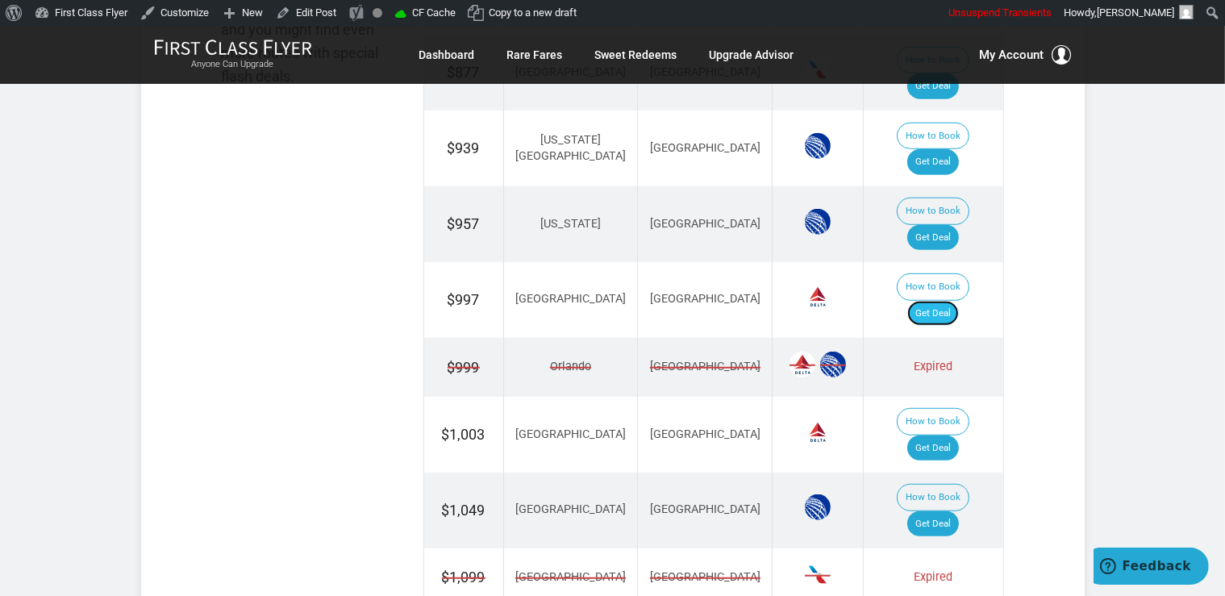
click at [943, 301] on link "Get Deal" at bounding box center [934, 314] width 52 height 26
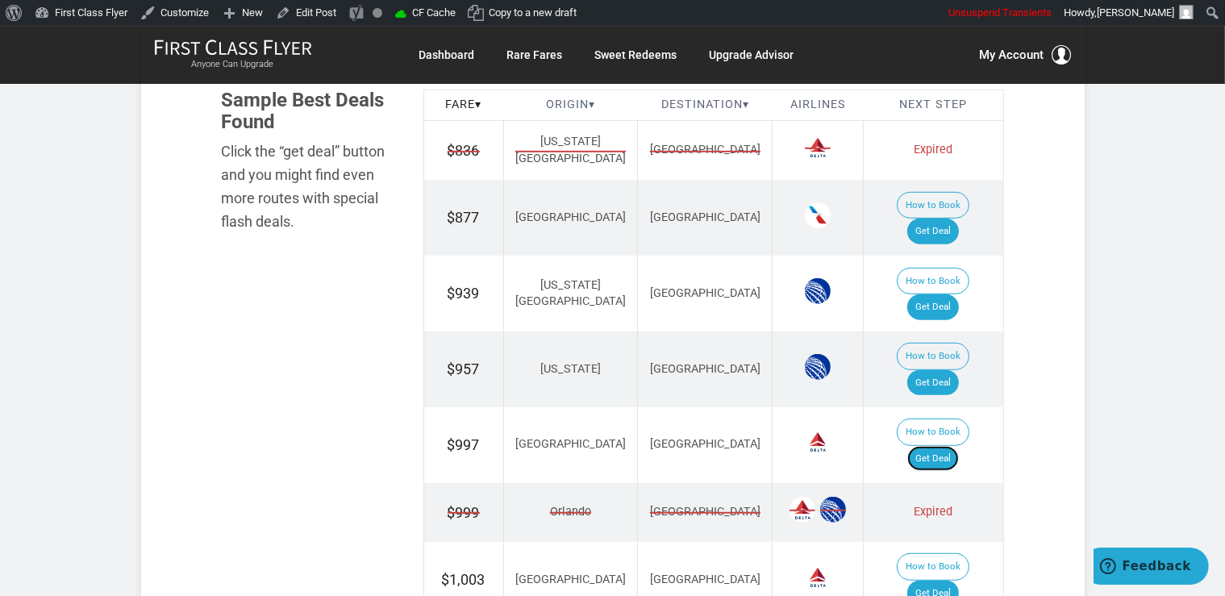
scroll to position [937, 0]
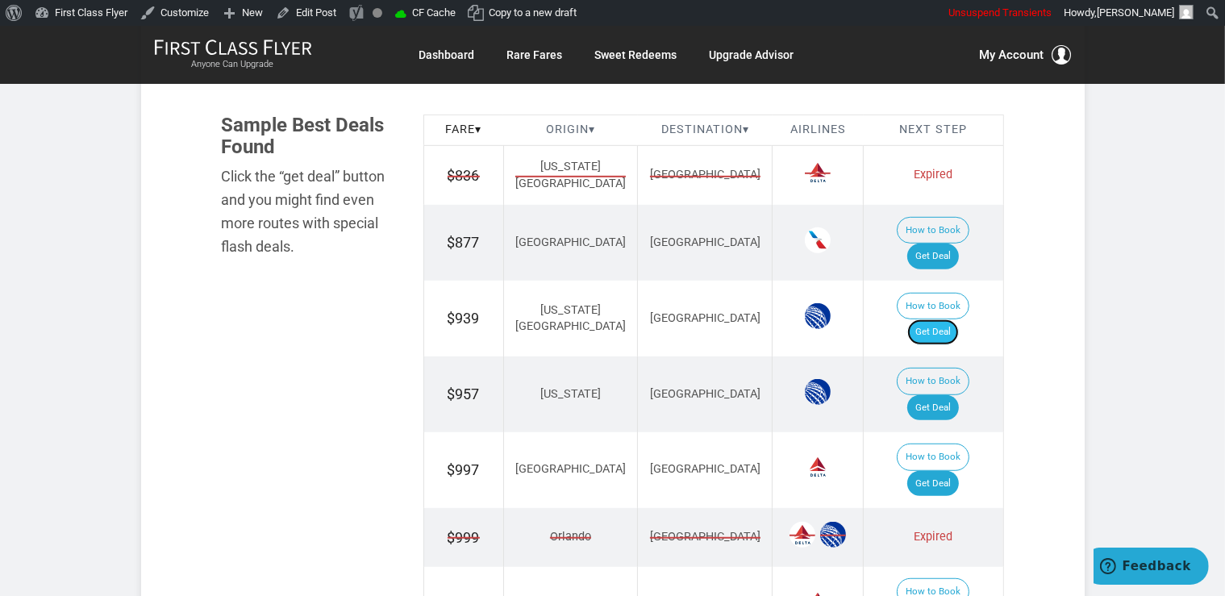
click at [939, 319] on link "Get Deal" at bounding box center [934, 332] width 52 height 26
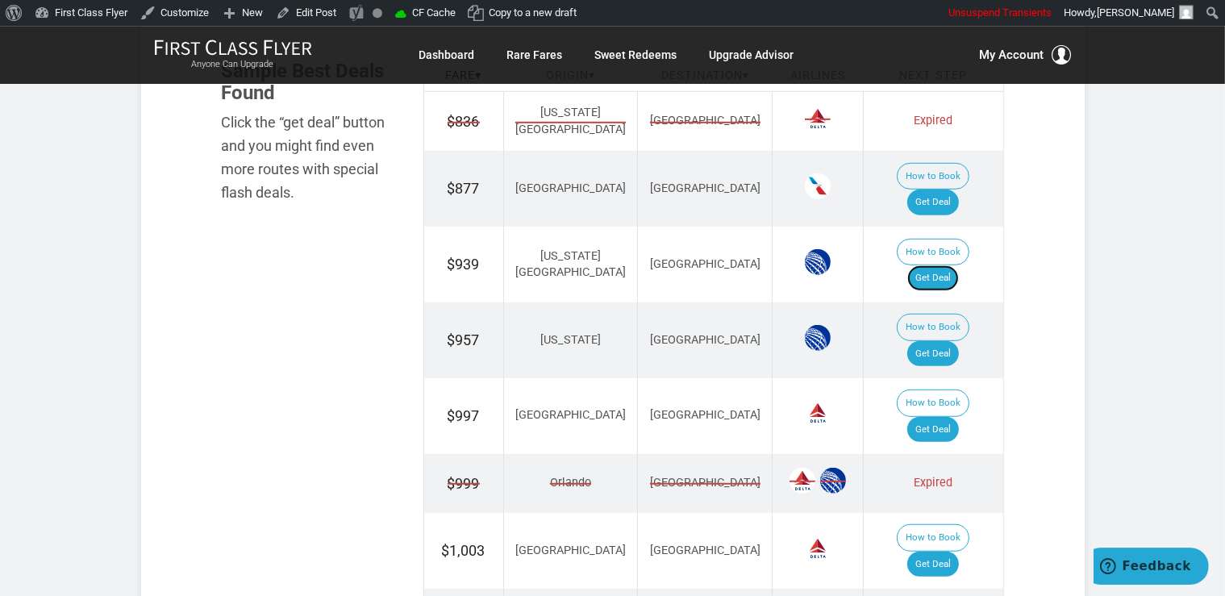
scroll to position [1107, 0]
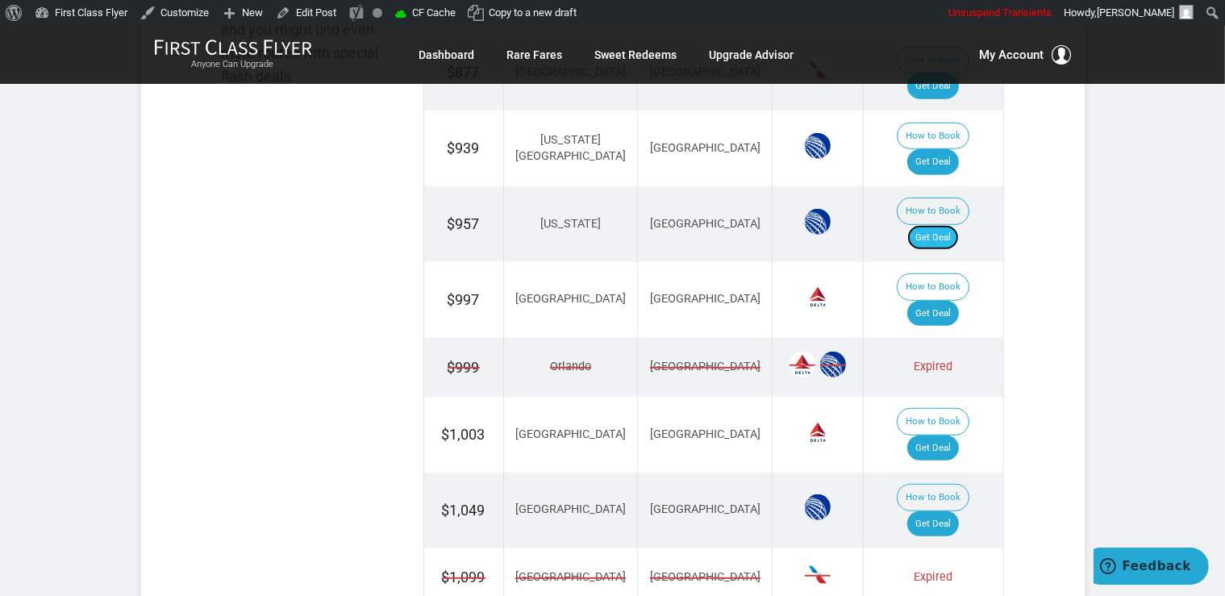
click at [956, 225] on link "Get Deal" at bounding box center [934, 238] width 52 height 26
drag, startPoint x: 944, startPoint y: 360, endPoint x: 954, endPoint y: 340, distance: 21.6
click at [945, 436] on link "Get Deal" at bounding box center [934, 449] width 52 height 26
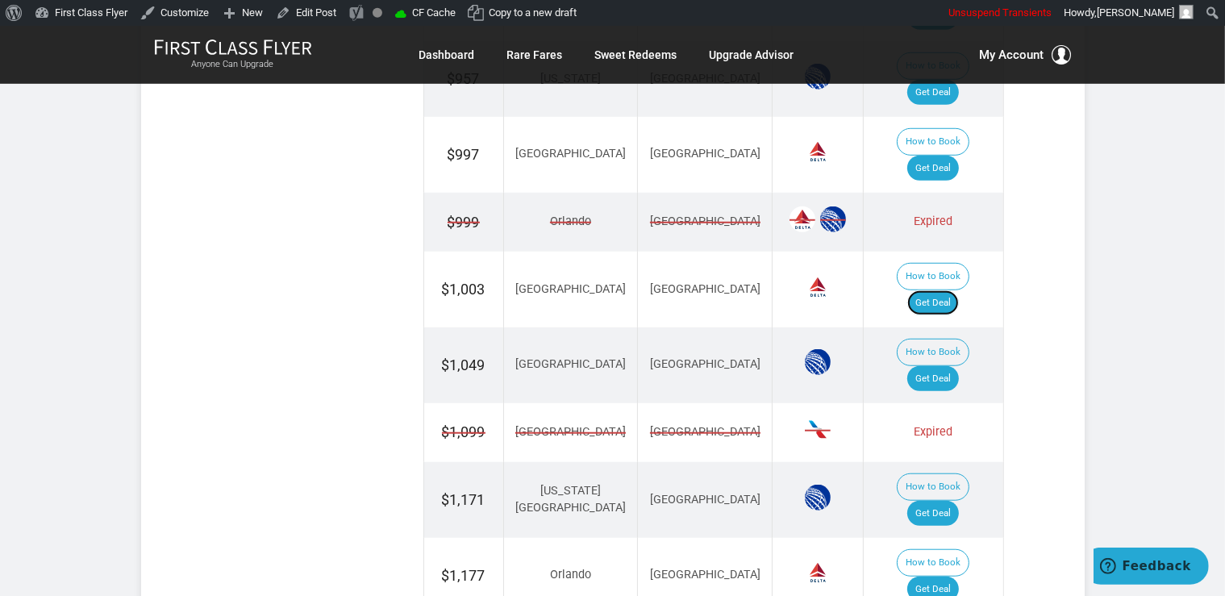
scroll to position [1278, 0]
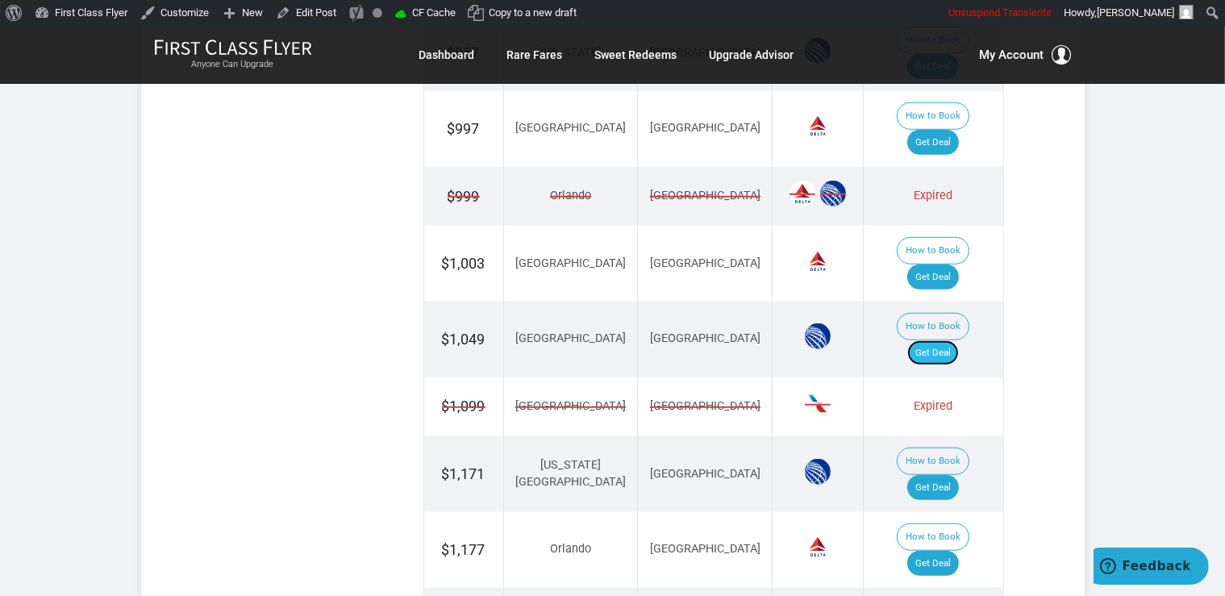
click at [955, 340] on link "Get Deal" at bounding box center [934, 353] width 52 height 26
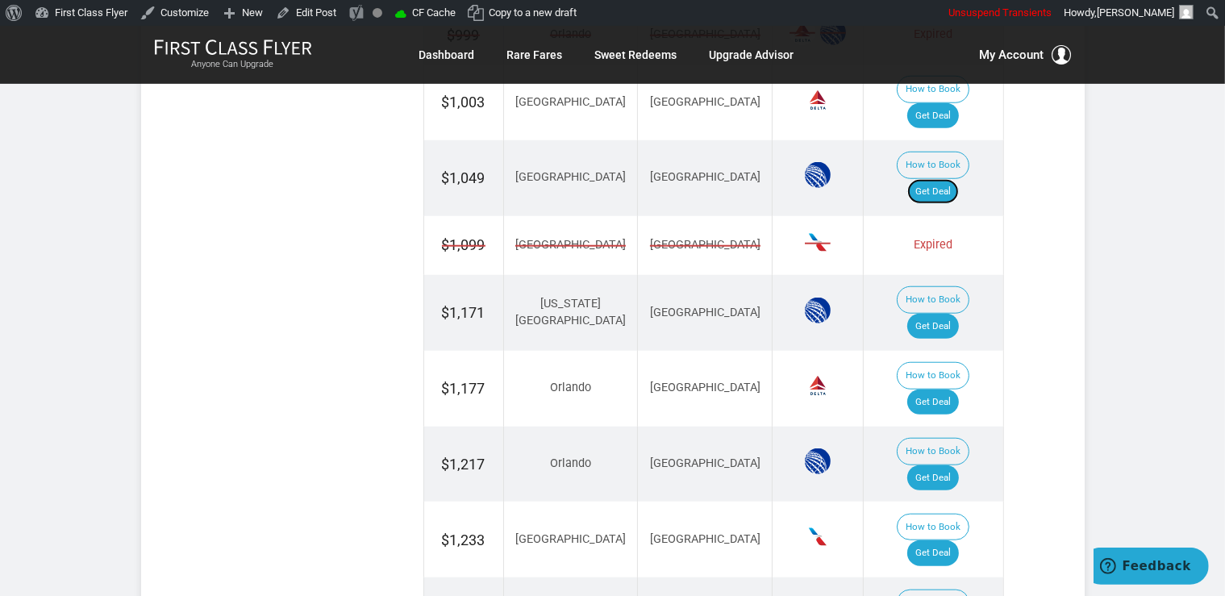
scroll to position [1448, 0]
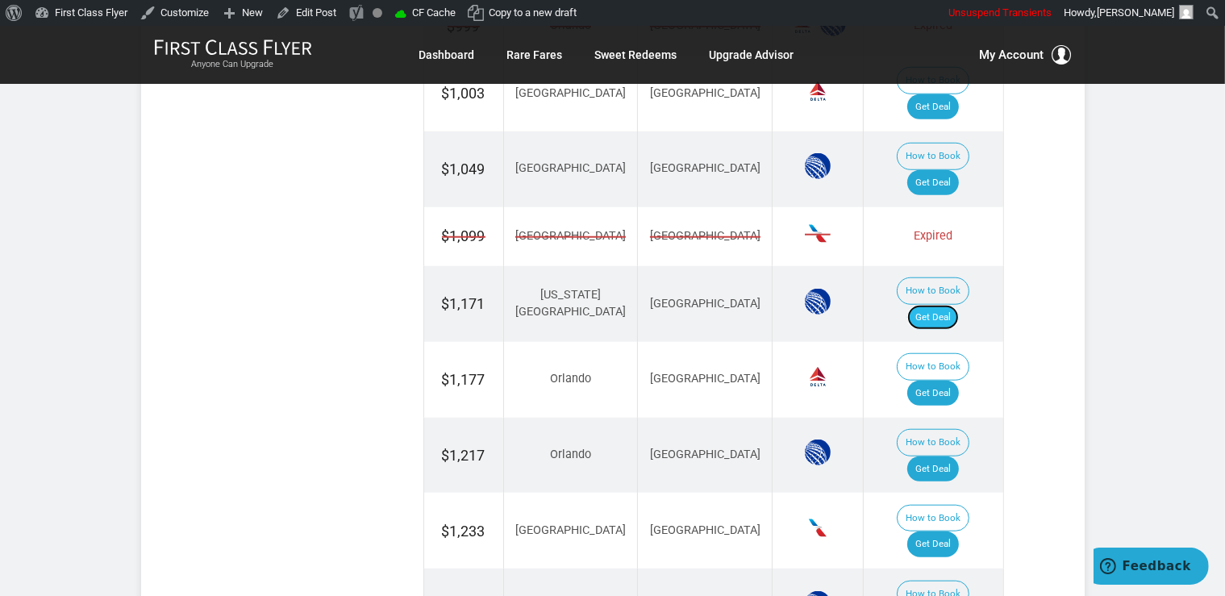
click at [947, 305] on link "Get Deal" at bounding box center [934, 318] width 52 height 26
click at [944, 457] on link "Get Deal" at bounding box center [934, 470] width 52 height 26
click at [957, 381] on link "Get Deal" at bounding box center [934, 394] width 52 height 26
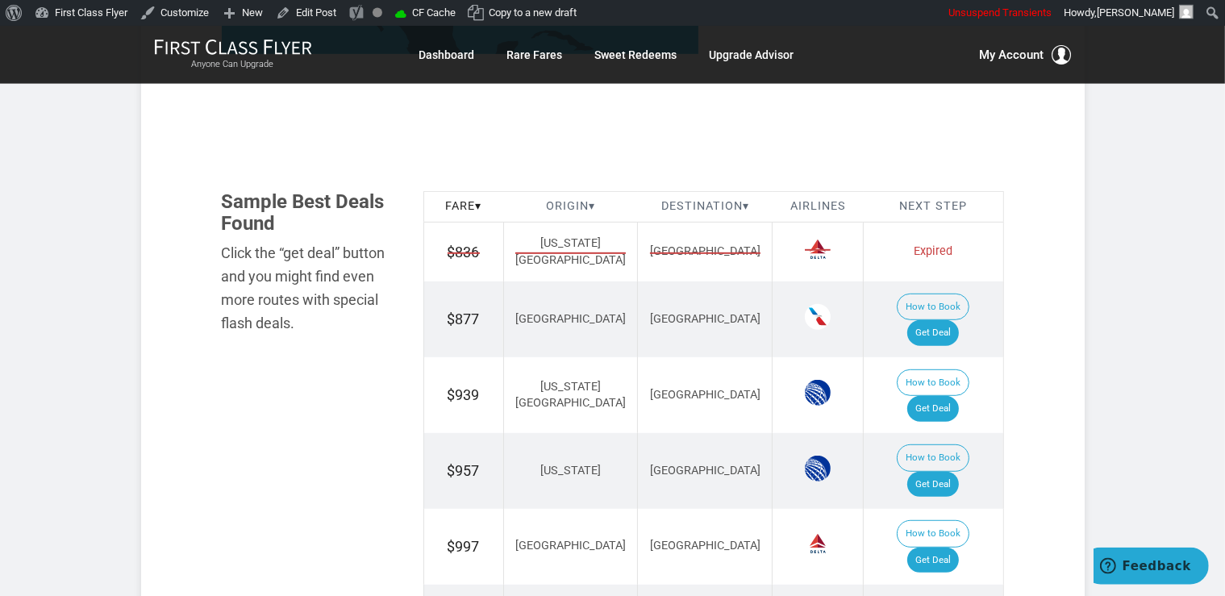
scroll to position [852, 0]
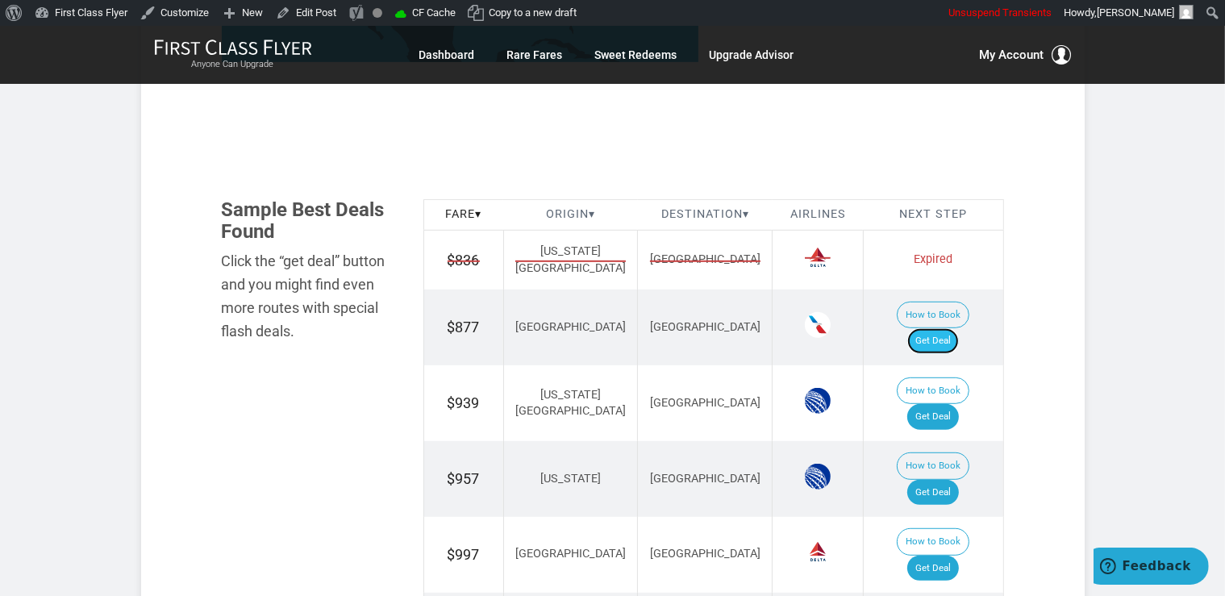
click at [945, 328] on link "Get Deal" at bounding box center [934, 341] width 52 height 26
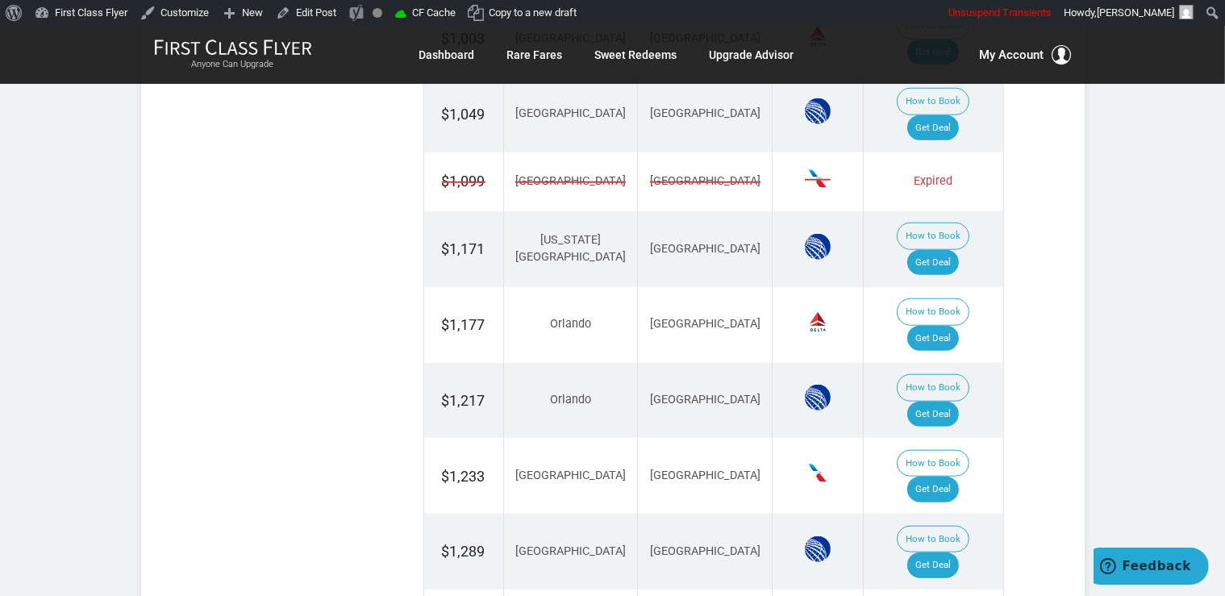
scroll to position [1533, 0]
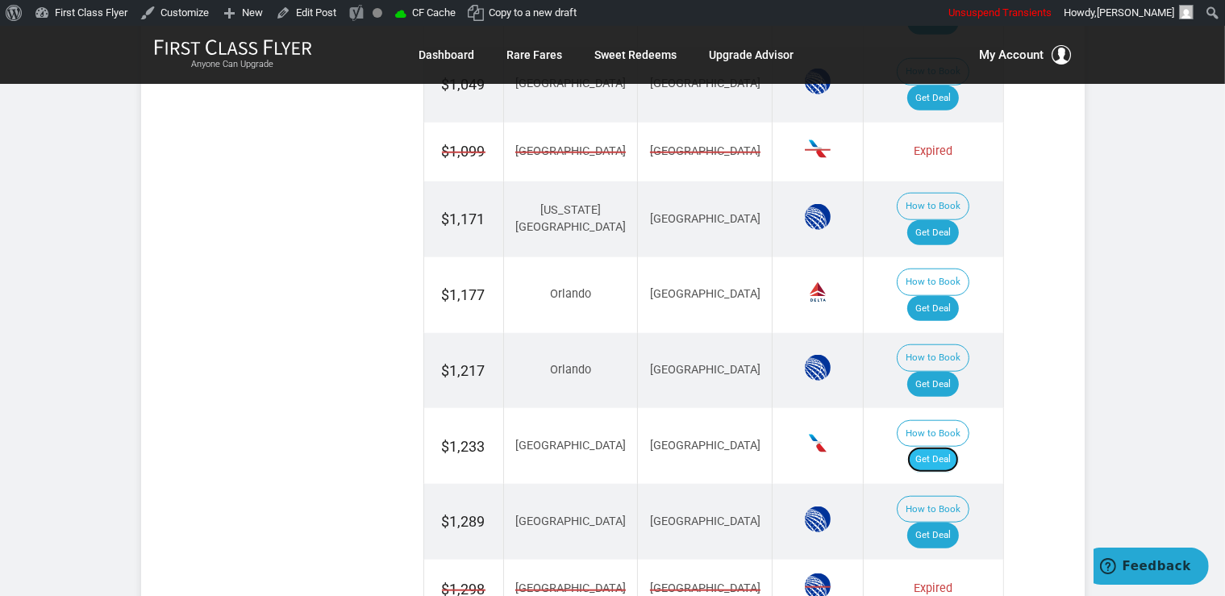
click at [949, 447] on link "Get Deal" at bounding box center [934, 460] width 52 height 26
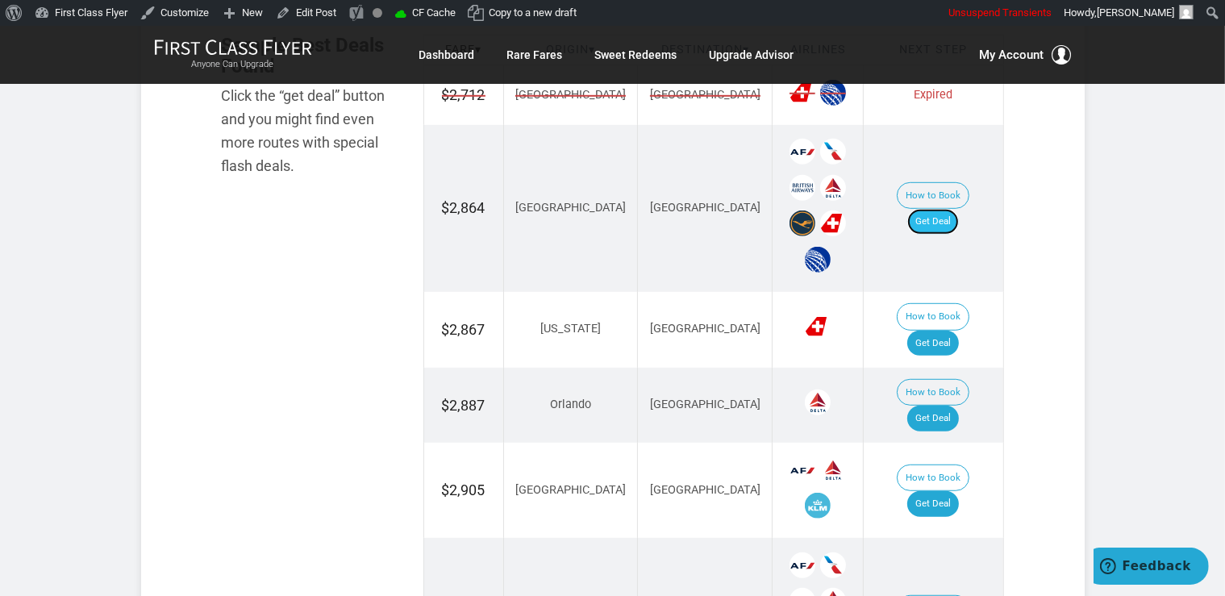
click at [949, 209] on link "Get Deal" at bounding box center [934, 222] width 52 height 26
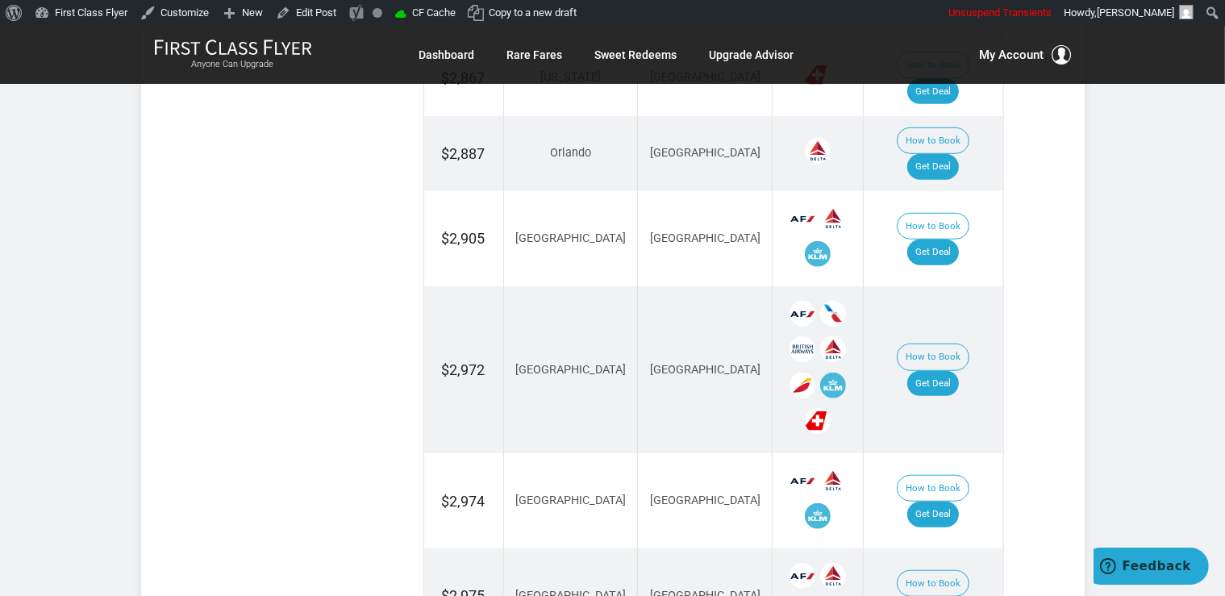
scroll to position [1278, 0]
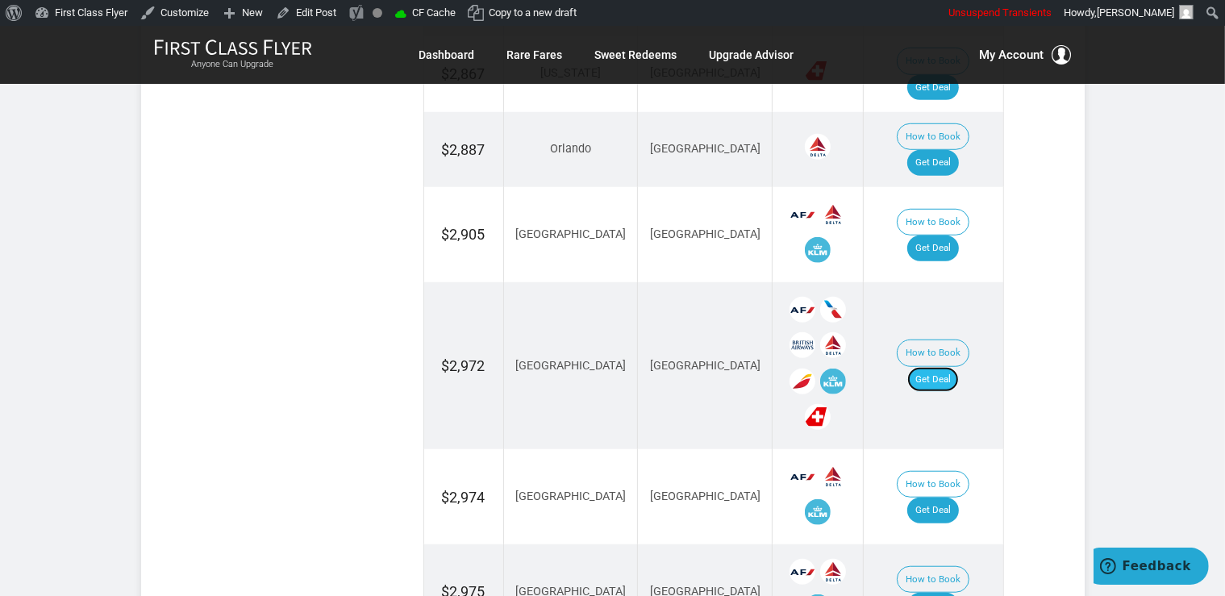
click at [944, 367] on link "Get Deal" at bounding box center [934, 380] width 52 height 26
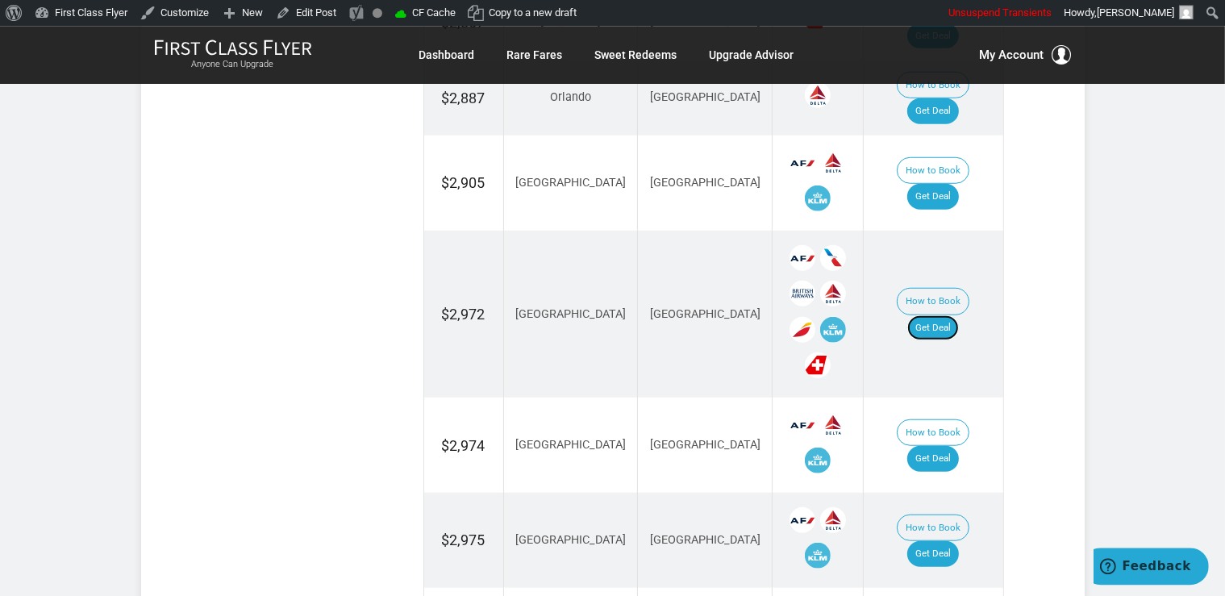
scroll to position [1362, 0]
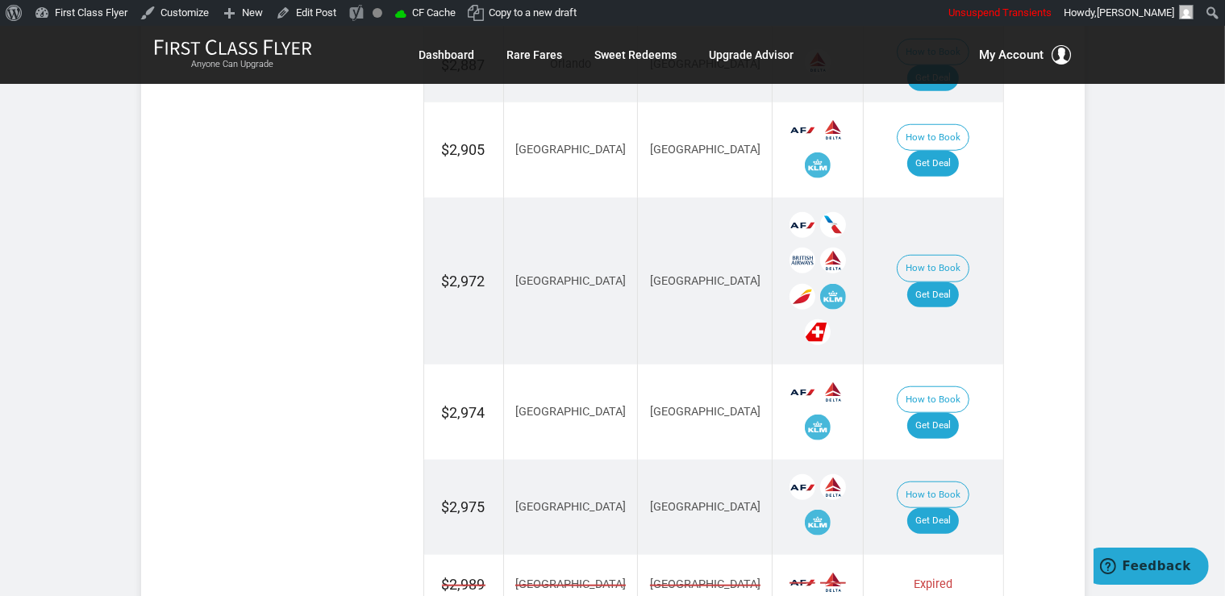
click at [944, 128] on td "How to Book Get Deal" at bounding box center [934, 149] width 140 height 95
click at [943, 151] on link "Get Deal" at bounding box center [934, 164] width 52 height 26
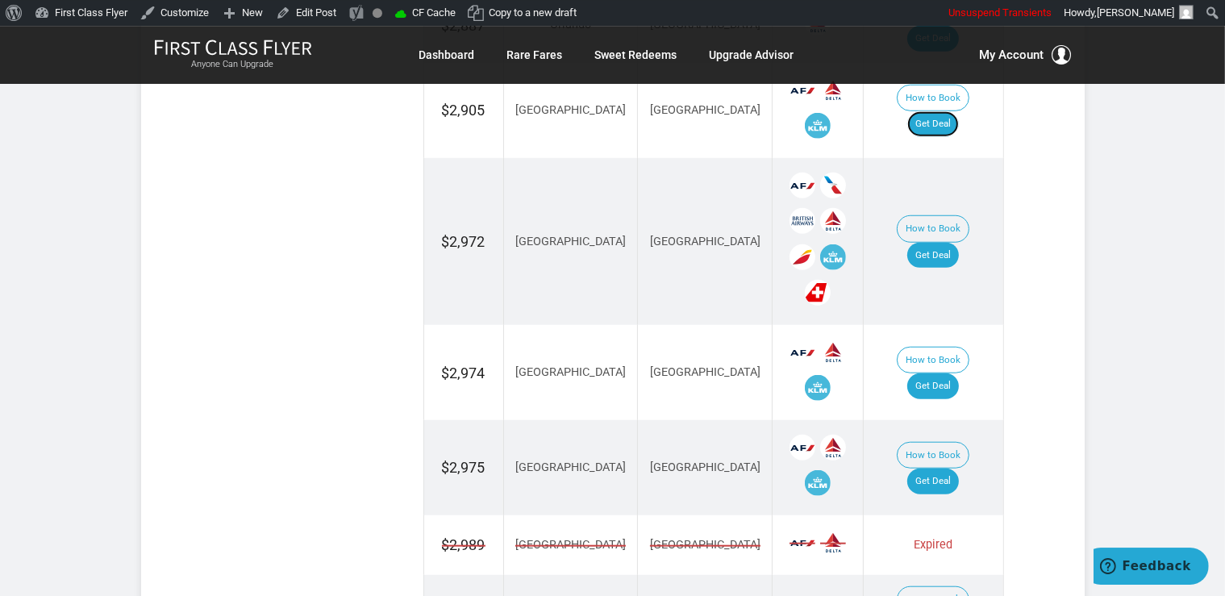
scroll to position [1278, 0]
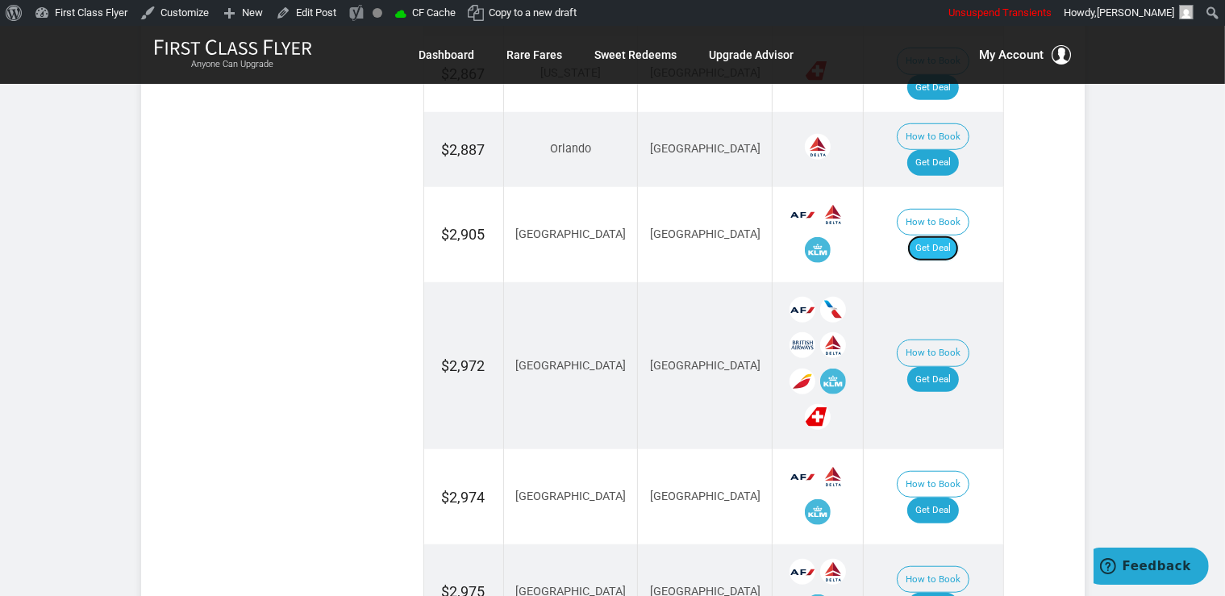
click at [941, 236] on link "Get Deal" at bounding box center [934, 249] width 52 height 26
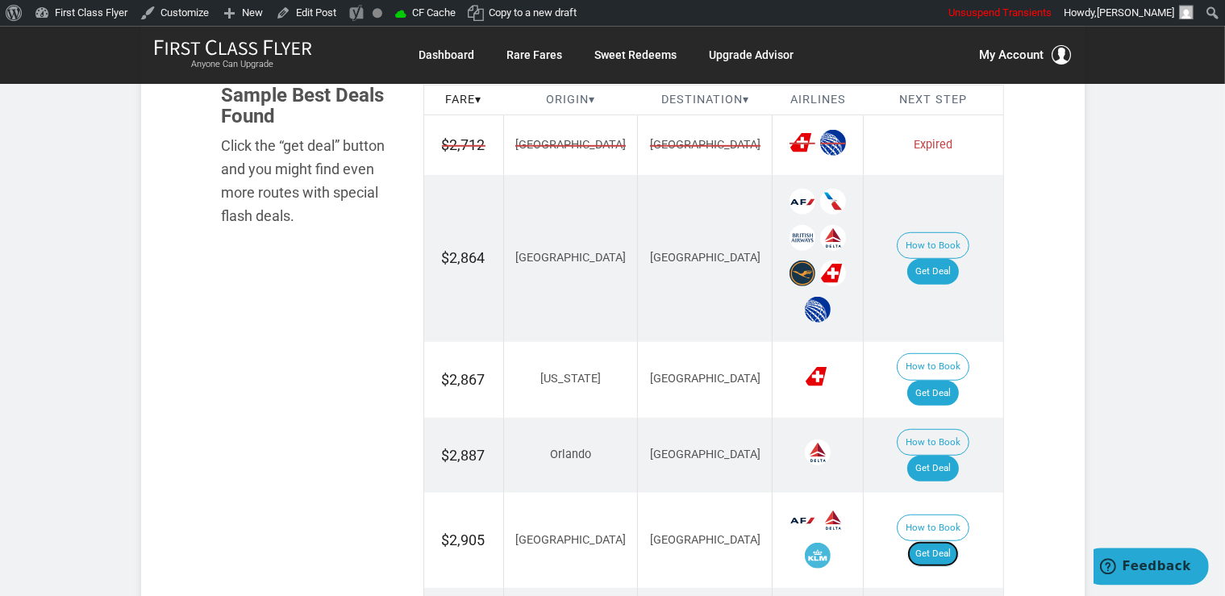
scroll to position [1022, 0]
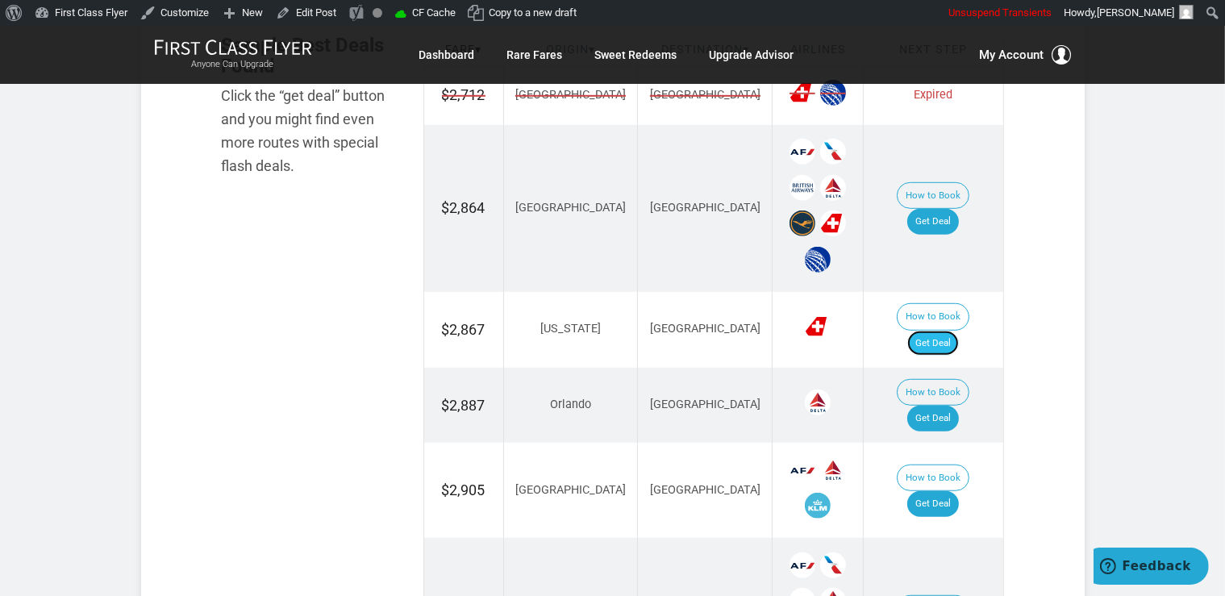
click at [948, 331] on link "Get Deal" at bounding box center [934, 344] width 52 height 26
click at [945, 331] on link "Get Deal" at bounding box center [934, 344] width 52 height 26
drag, startPoint x: 937, startPoint y: 376, endPoint x: 941, endPoint y: 361, distance: 14.9
click at [937, 406] on link "Get Deal" at bounding box center [934, 419] width 52 height 26
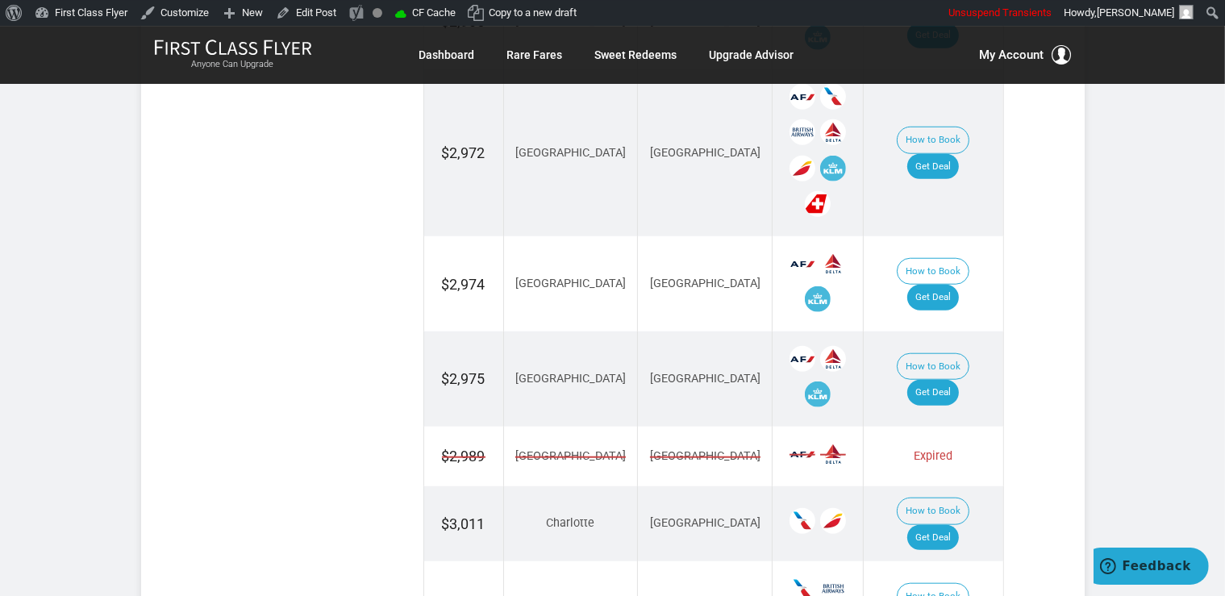
scroll to position [1533, 0]
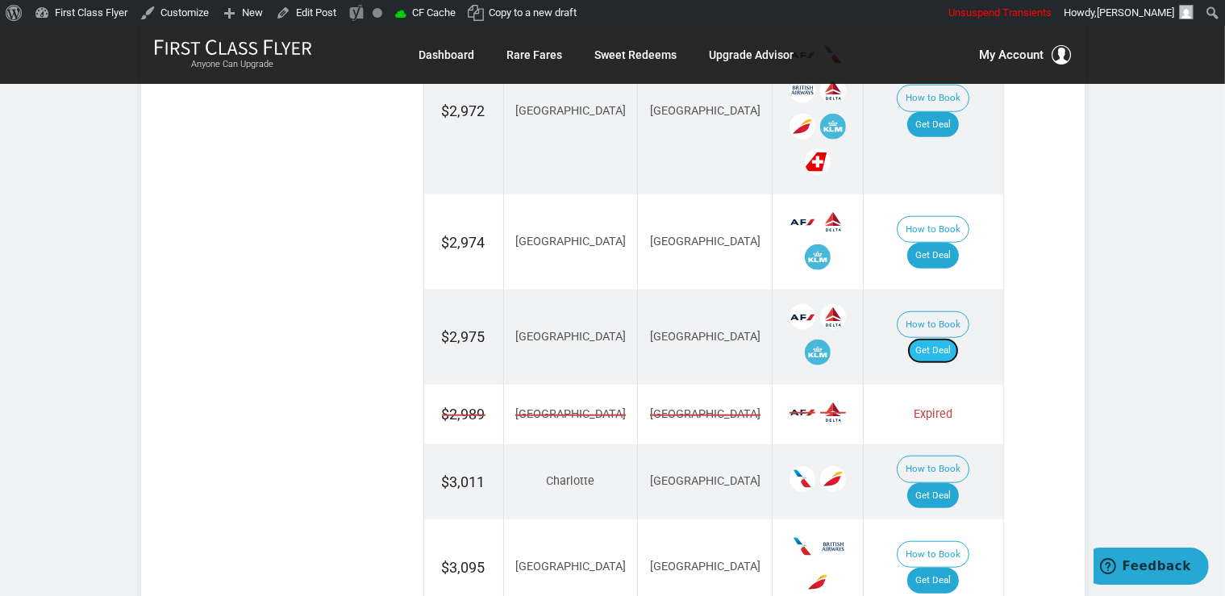
click at [957, 338] on link "Get Deal" at bounding box center [934, 351] width 52 height 26
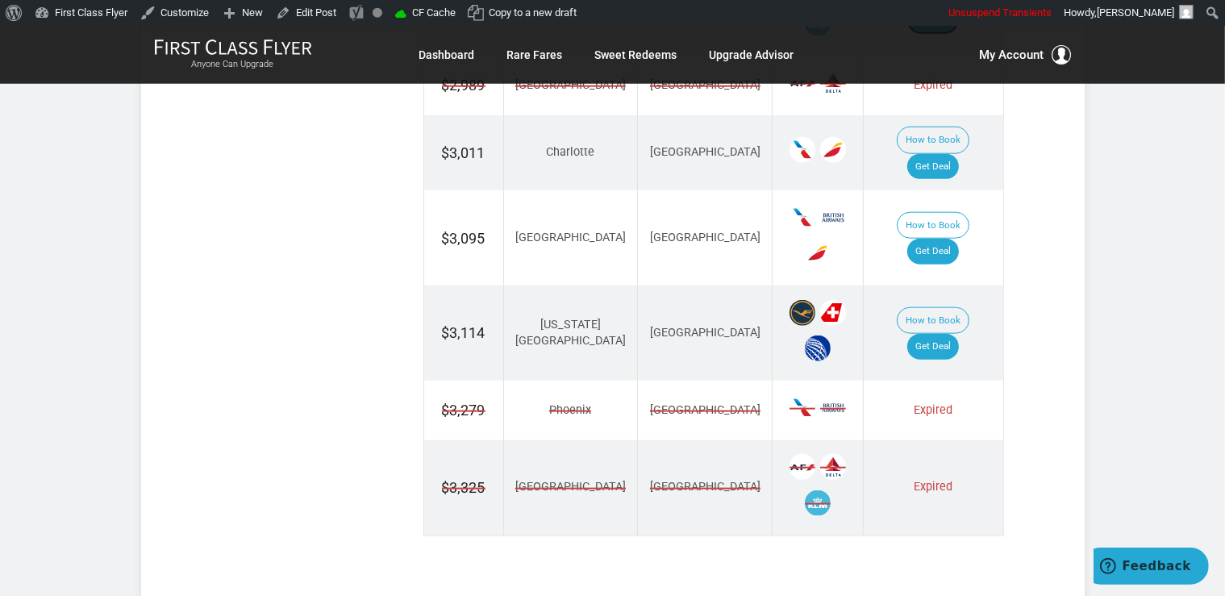
scroll to position [1874, 0]
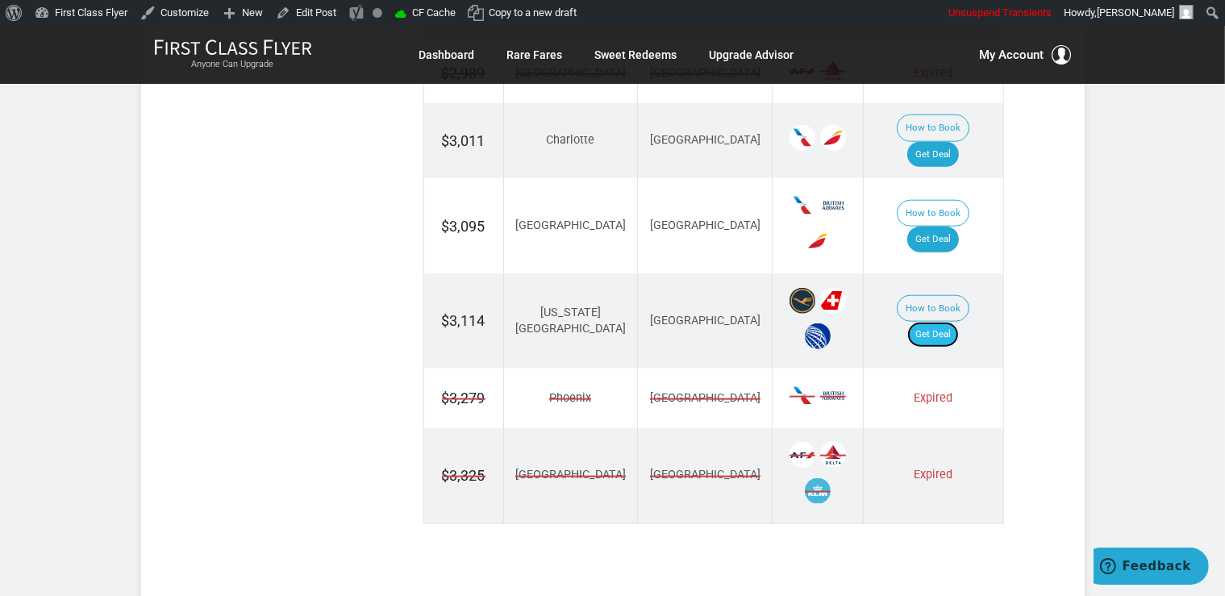
click at [934, 322] on link "Get Deal" at bounding box center [934, 335] width 52 height 26
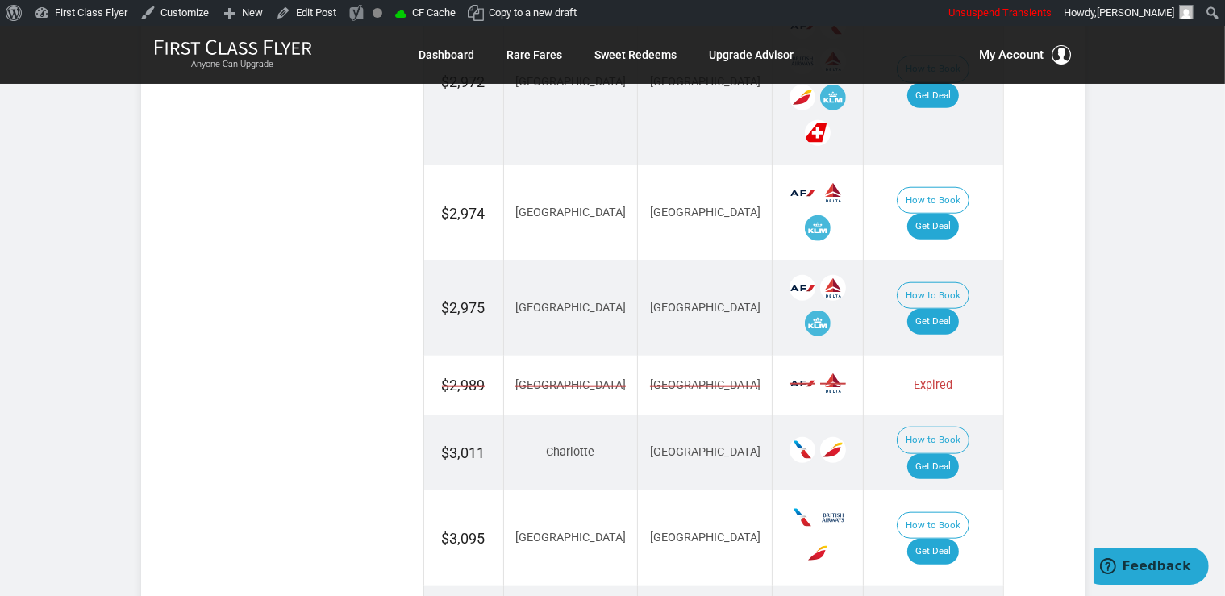
scroll to position [1533, 0]
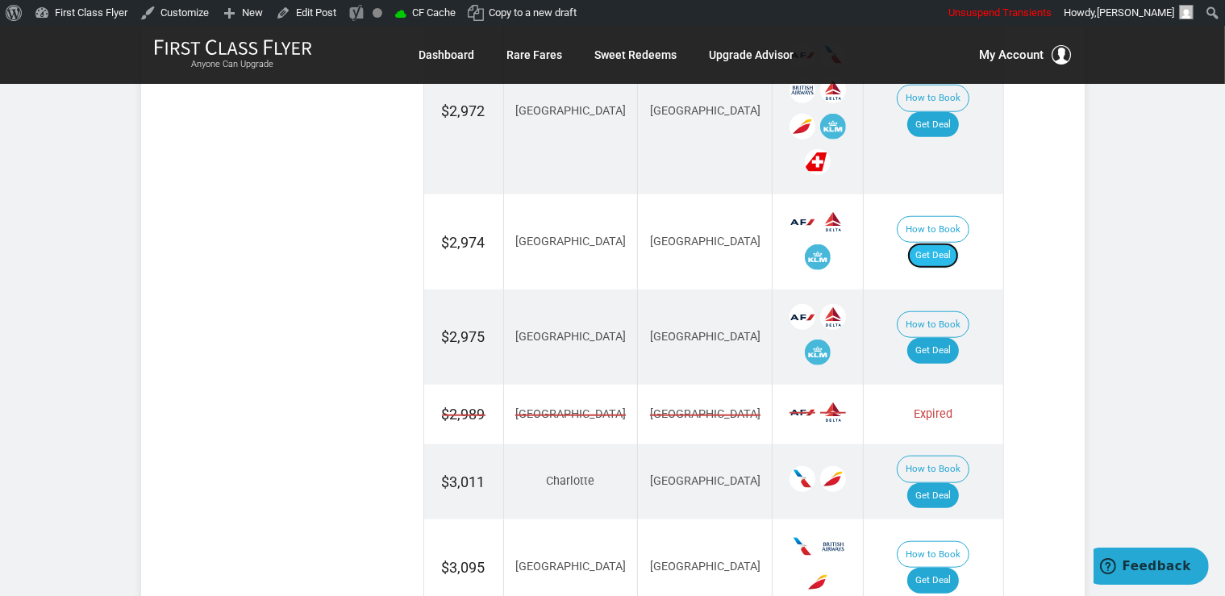
click at [959, 243] on link "Get Deal" at bounding box center [934, 256] width 52 height 26
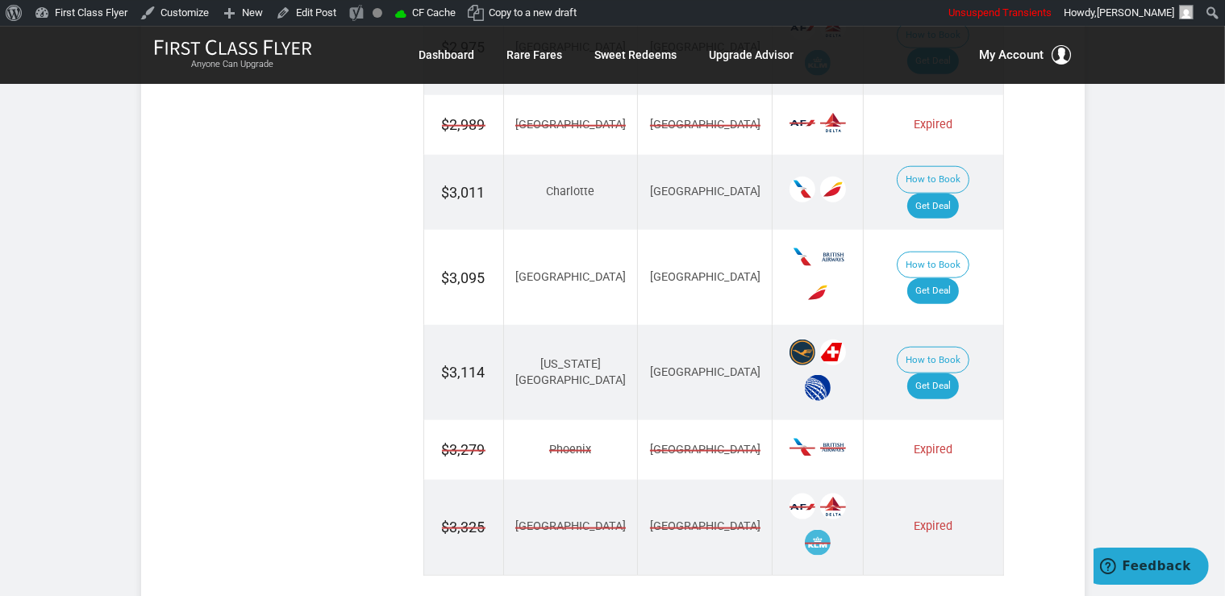
scroll to position [1874, 0]
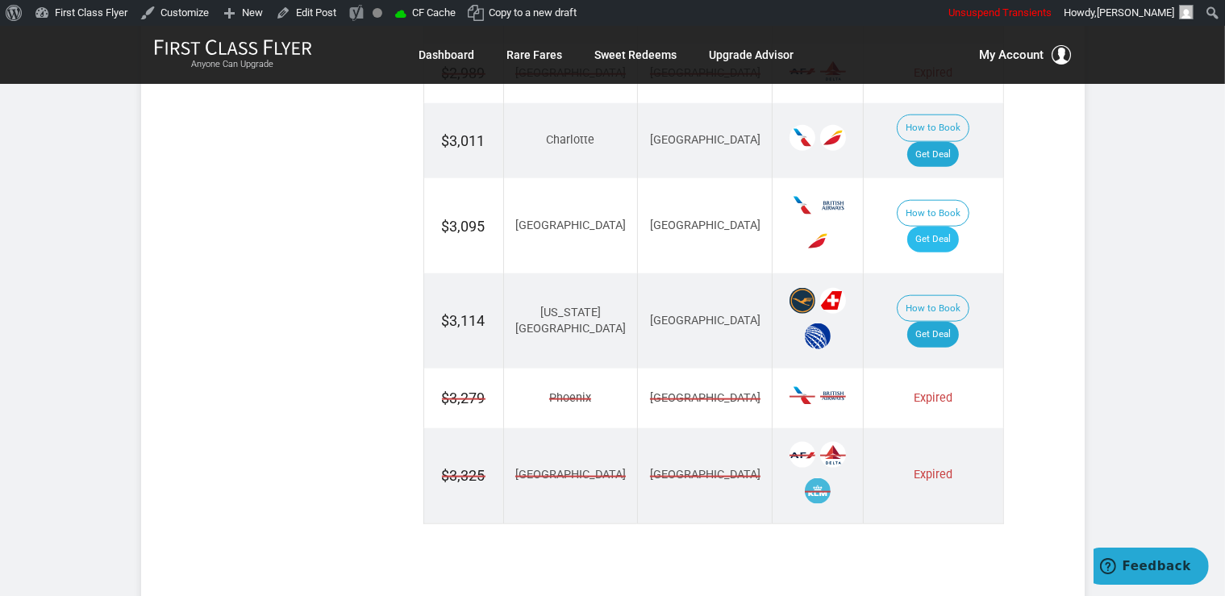
click at [937, 178] on td "How to Book Get Deal" at bounding box center [934, 225] width 140 height 95
click at [940, 227] on link "Get Deal" at bounding box center [934, 240] width 52 height 26
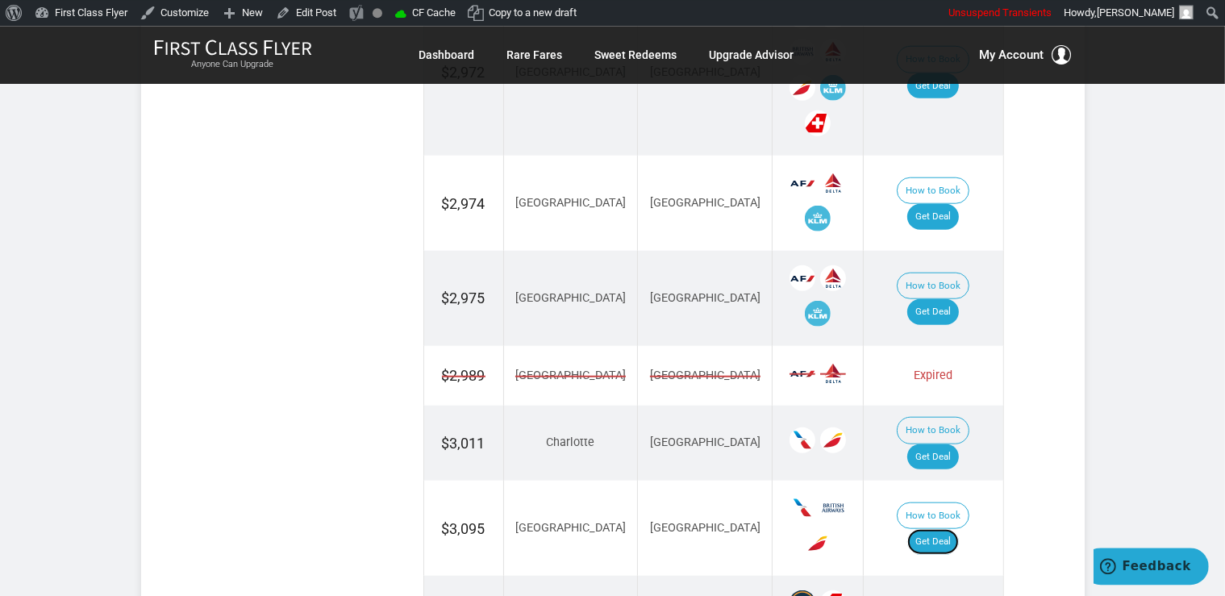
scroll to position [1533, 0]
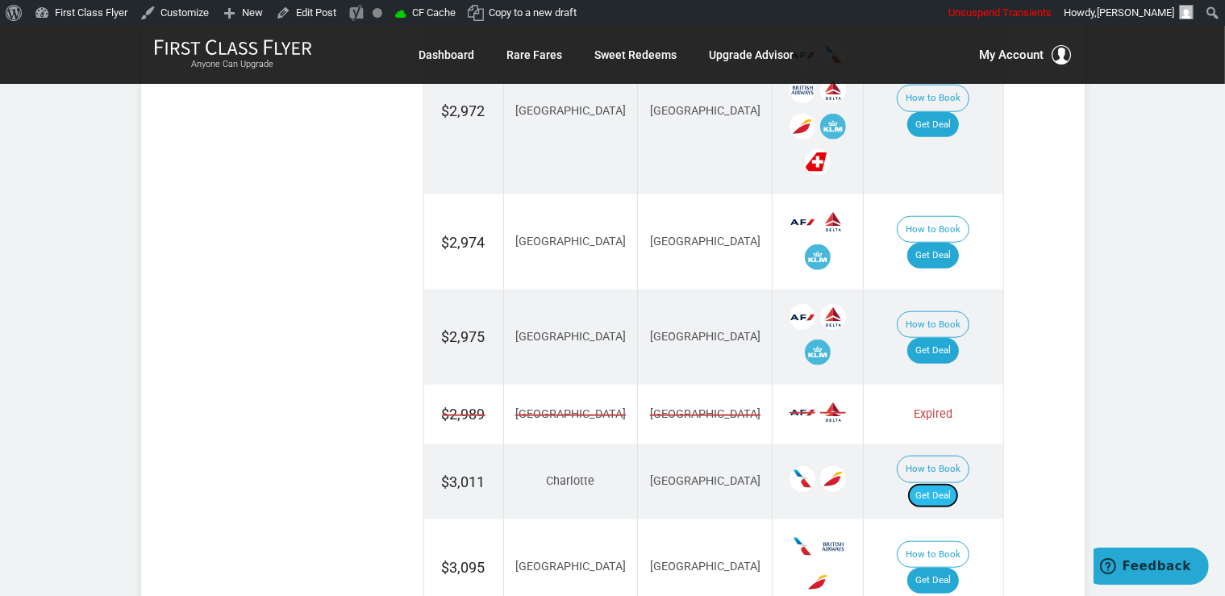
click at [937, 483] on link "Get Deal" at bounding box center [934, 496] width 52 height 26
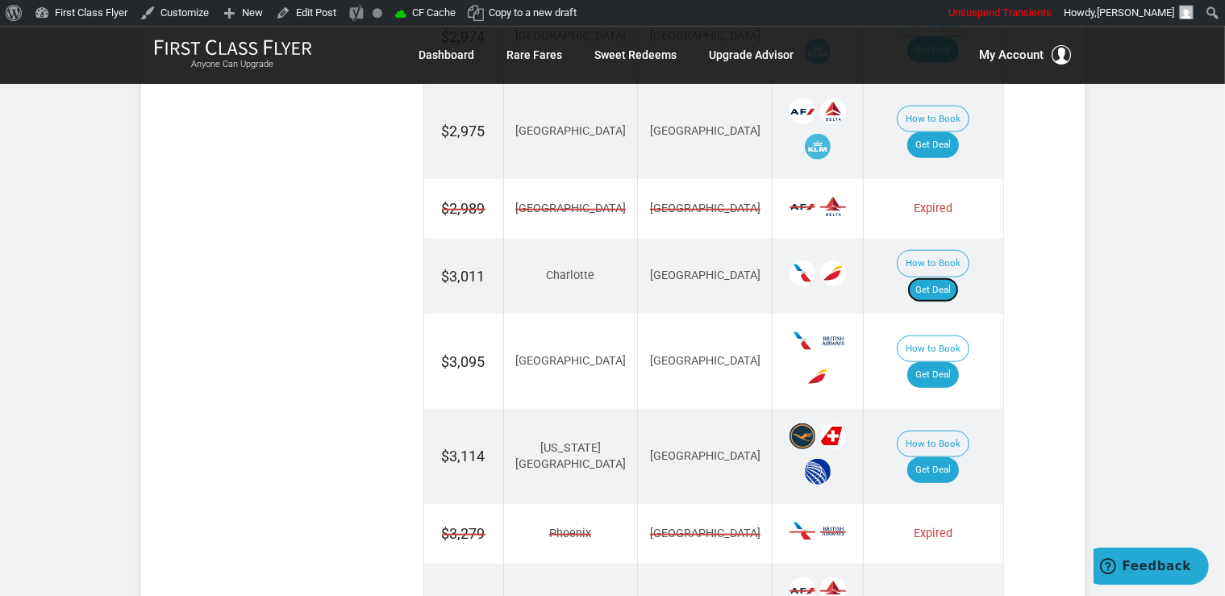
scroll to position [1704, 0]
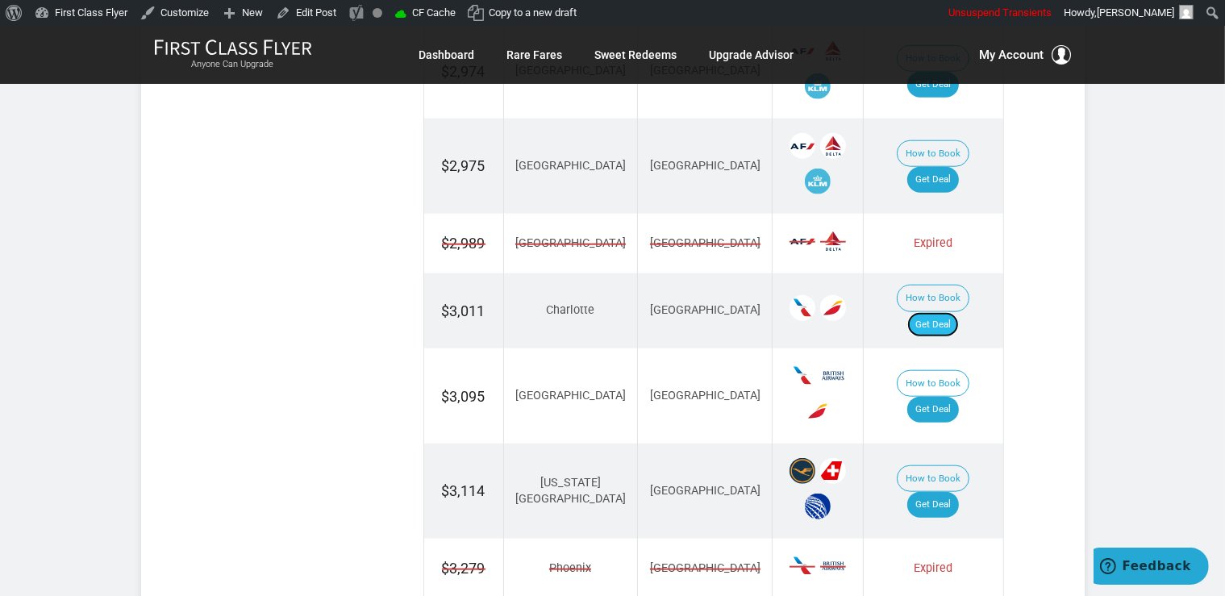
click at [954, 312] on link "Get Deal" at bounding box center [934, 325] width 52 height 26
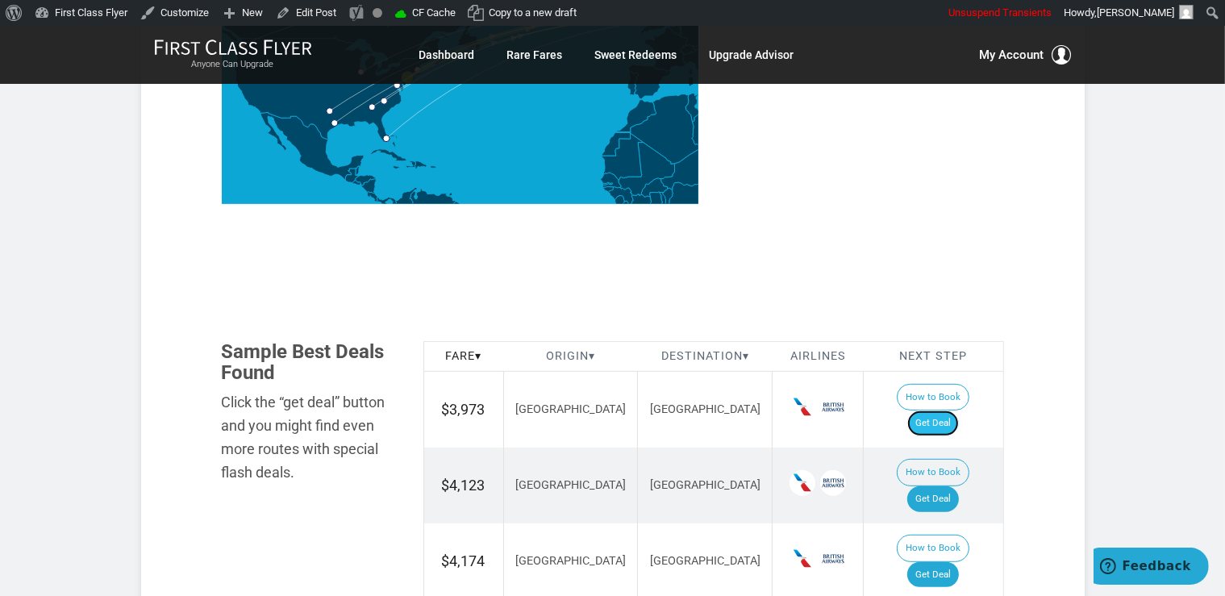
click at [956, 411] on link "Get Deal" at bounding box center [934, 424] width 52 height 26
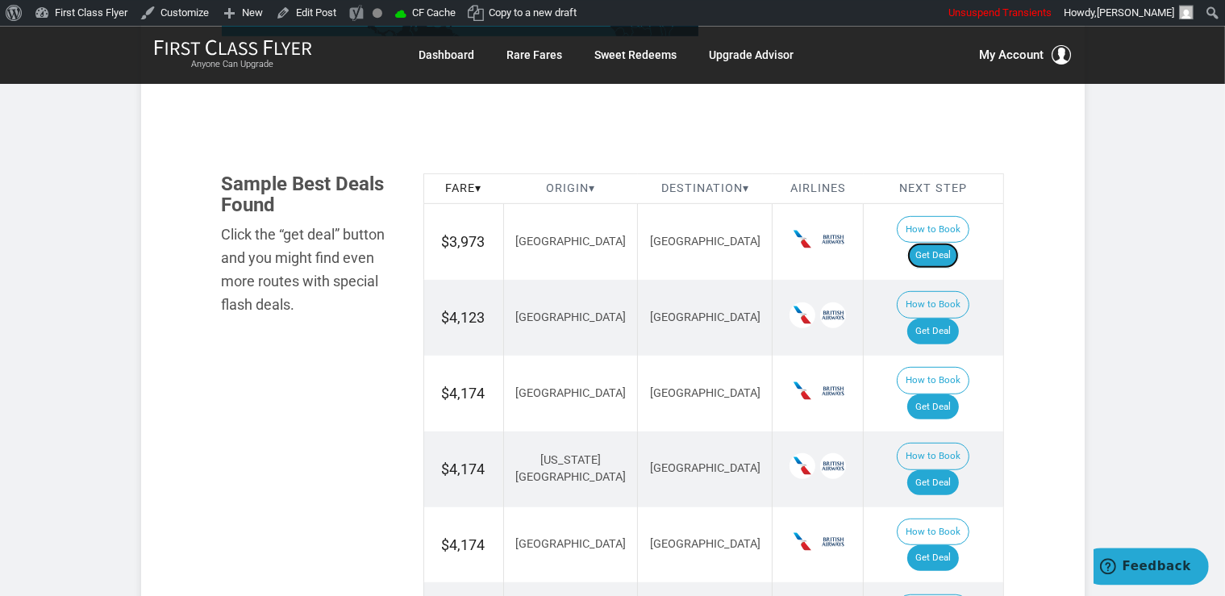
scroll to position [886, 0]
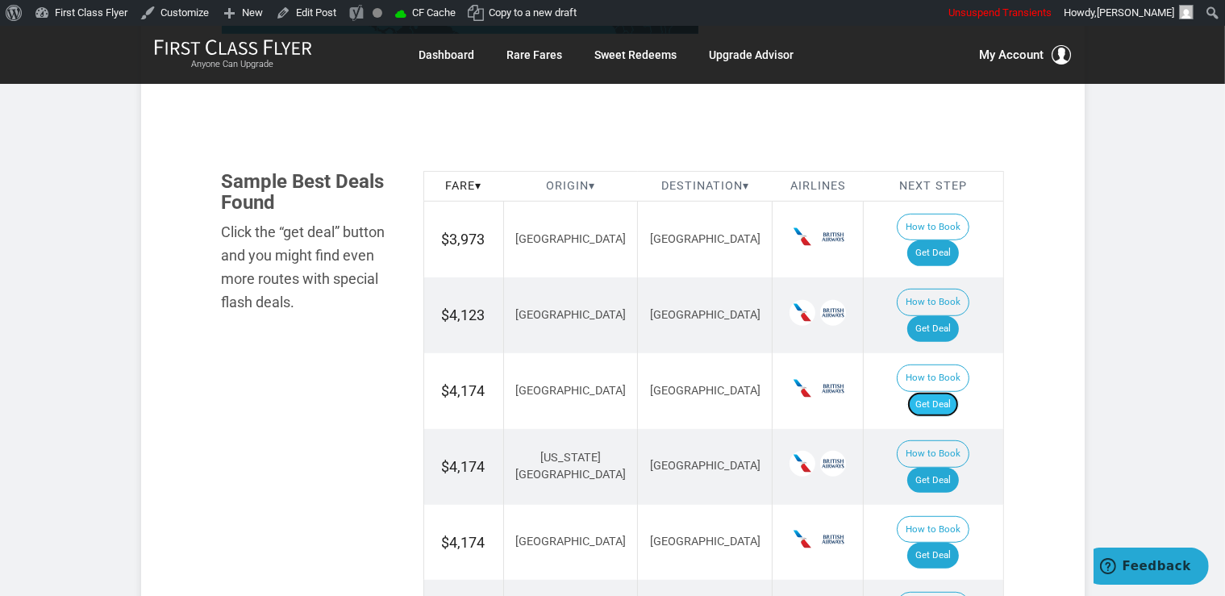
click at [959, 392] on link "Get Deal" at bounding box center [934, 405] width 52 height 26
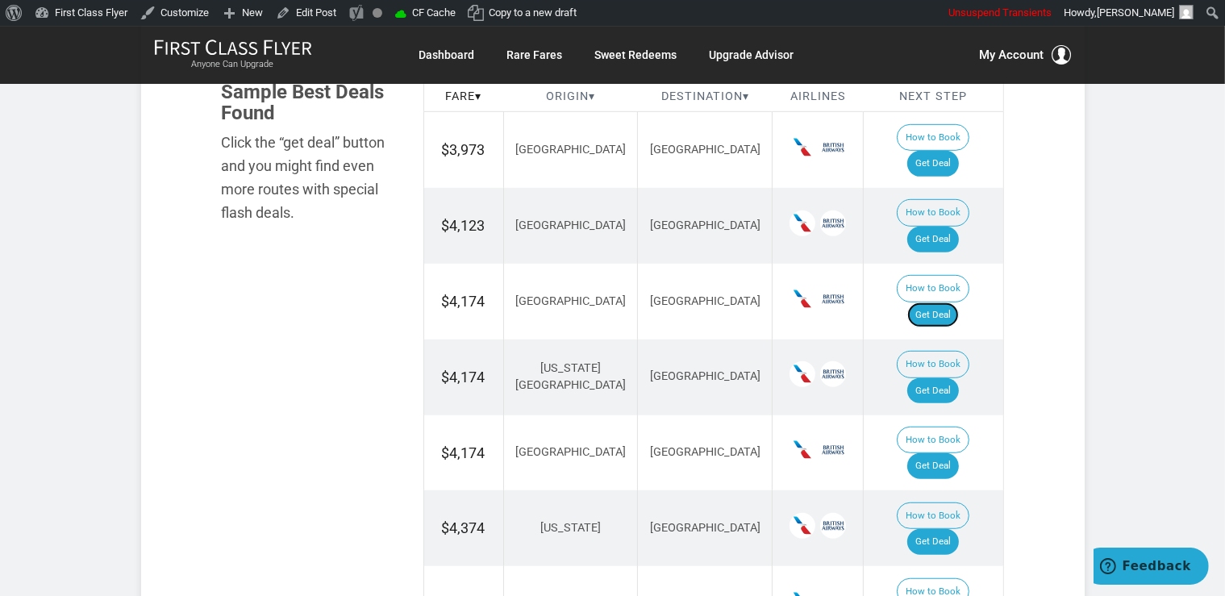
scroll to position [971, 0]
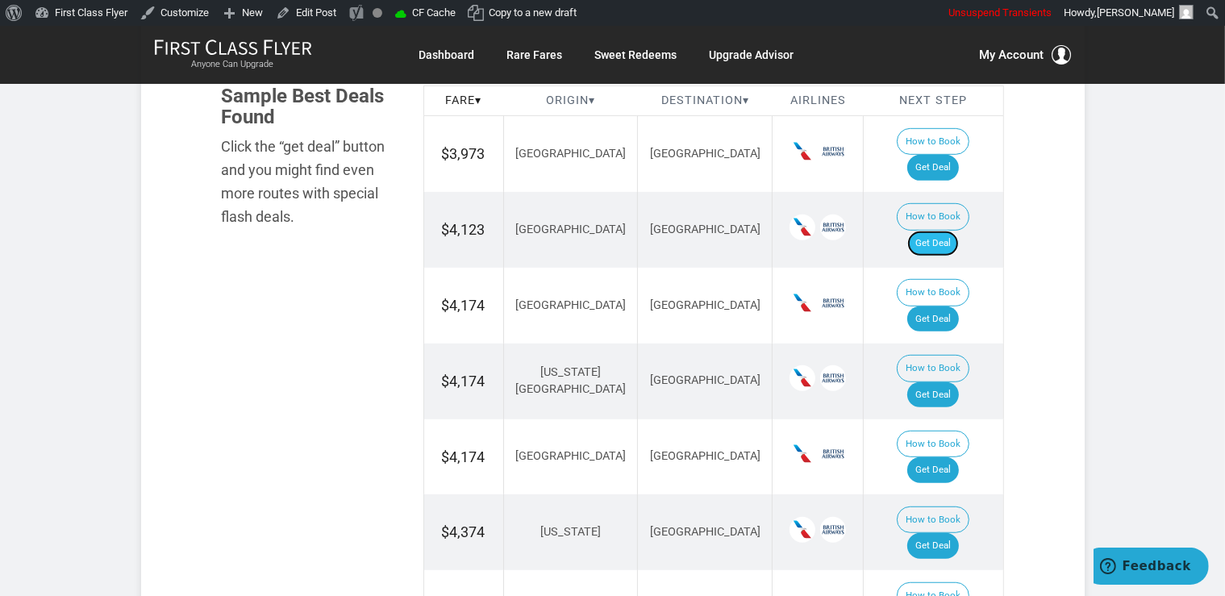
click at [949, 231] on link "Get Deal" at bounding box center [934, 244] width 52 height 26
click at [932, 231] on link "Get Deal" at bounding box center [934, 244] width 52 height 26
click at [944, 382] on link "Get Deal" at bounding box center [934, 395] width 52 height 26
click at [948, 457] on link "Get Deal" at bounding box center [934, 470] width 52 height 26
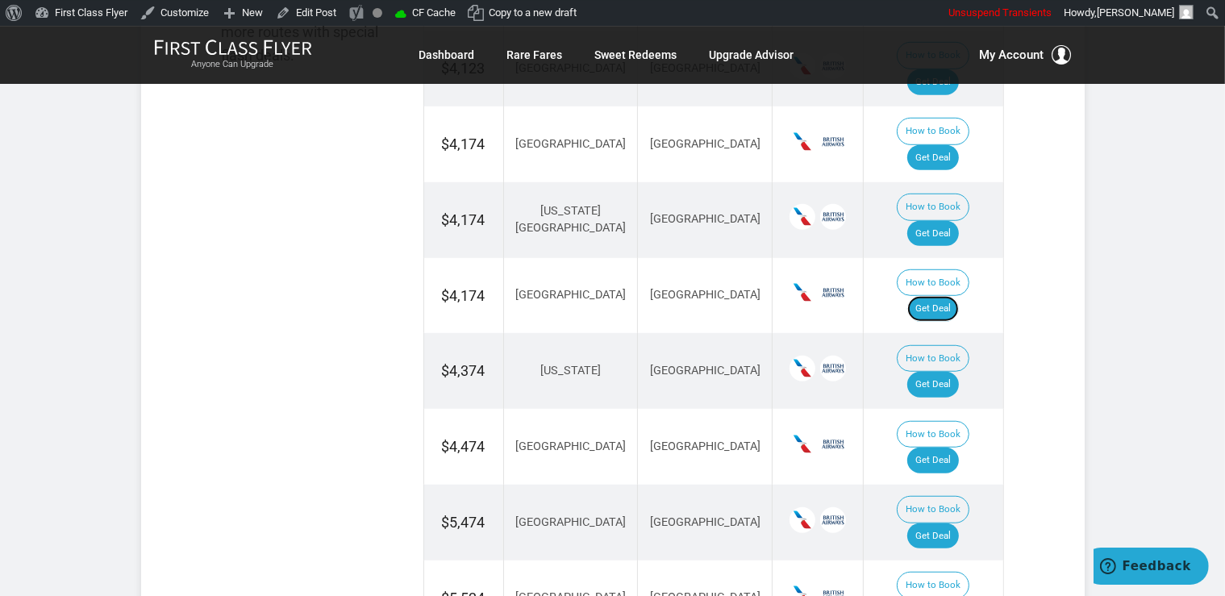
scroll to position [1141, 0]
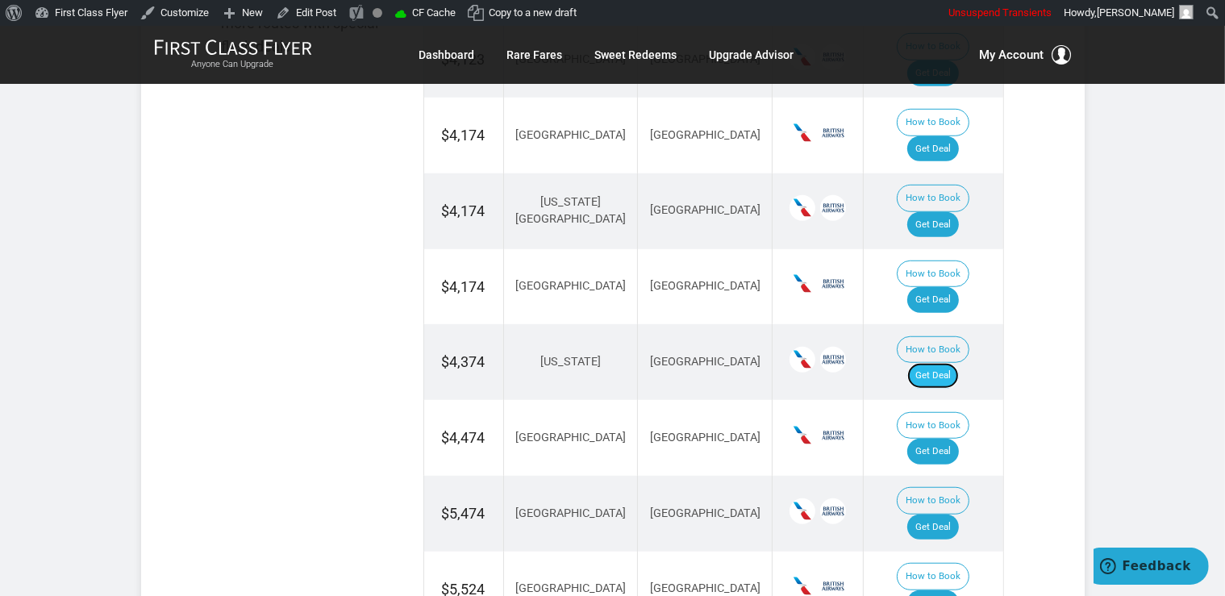
click at [959, 363] on link "Get Deal" at bounding box center [934, 376] width 52 height 26
click at [941, 439] on link "Get Deal" at bounding box center [934, 452] width 52 height 26
click at [947, 590] on link "Get Deal" at bounding box center [934, 603] width 52 height 26
click at [945, 515] on link "Get Deal" at bounding box center [934, 528] width 52 height 26
